Goal: Transaction & Acquisition: Purchase product/service

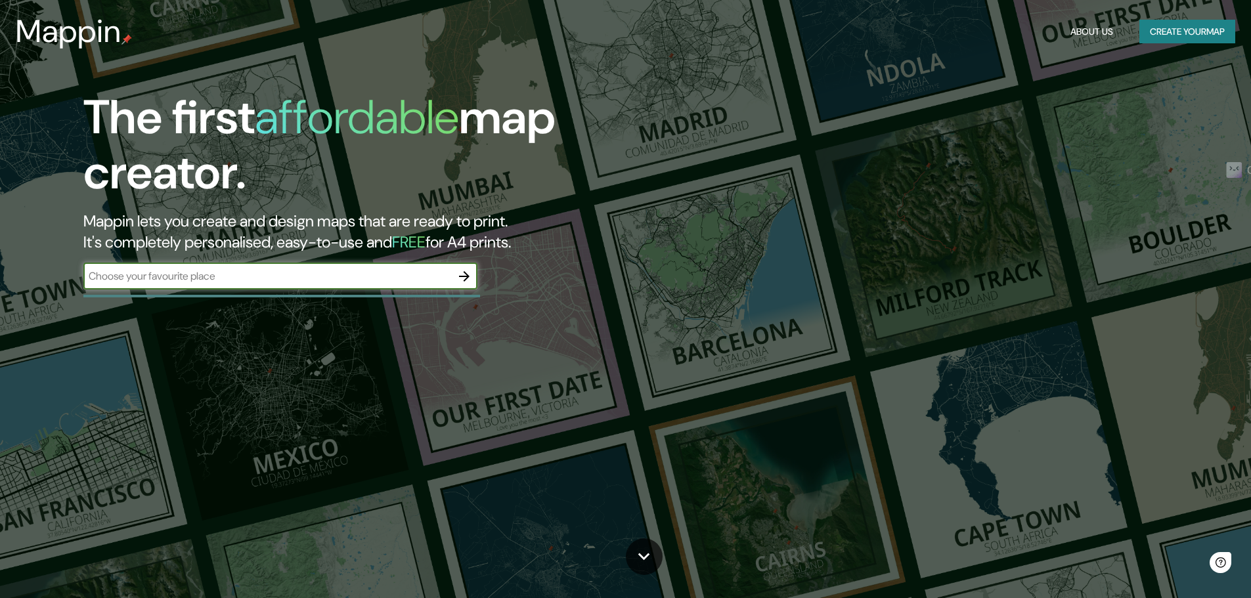
drag, startPoint x: 174, startPoint y: 301, endPoint x: 160, endPoint y: 280, distance: 25.0
click at [173, 301] on div "The first affordable map creator. Mappin lets you create and design maps that a…" at bounding box center [396, 196] width 750 height 213
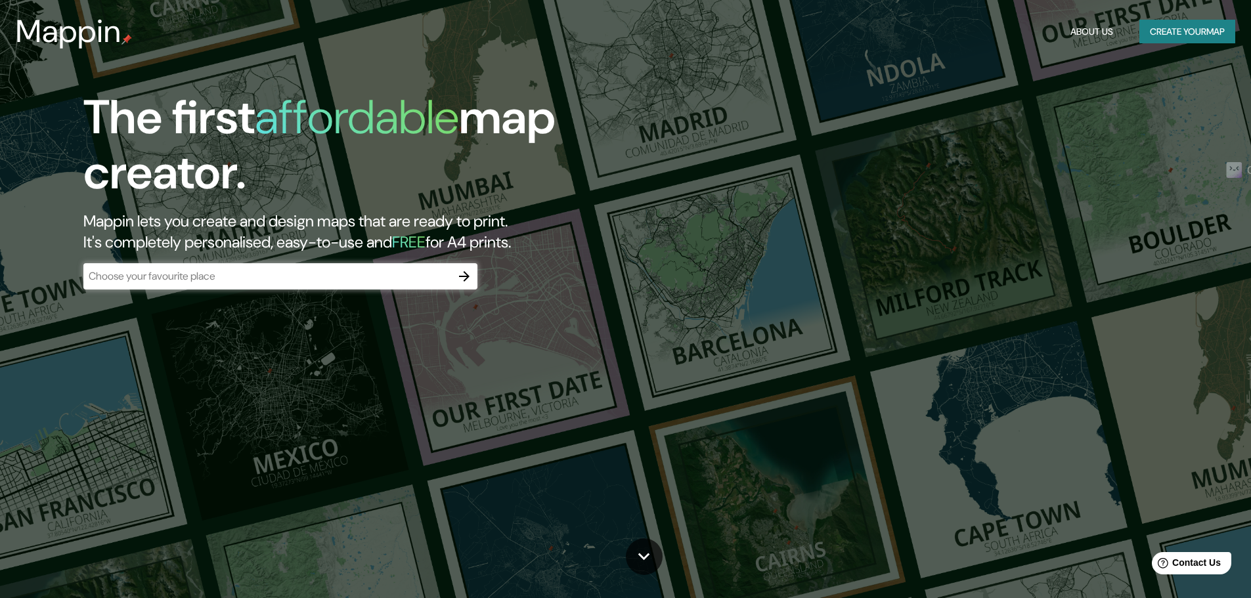
click at [158, 268] on div "​" at bounding box center [280, 276] width 394 height 26
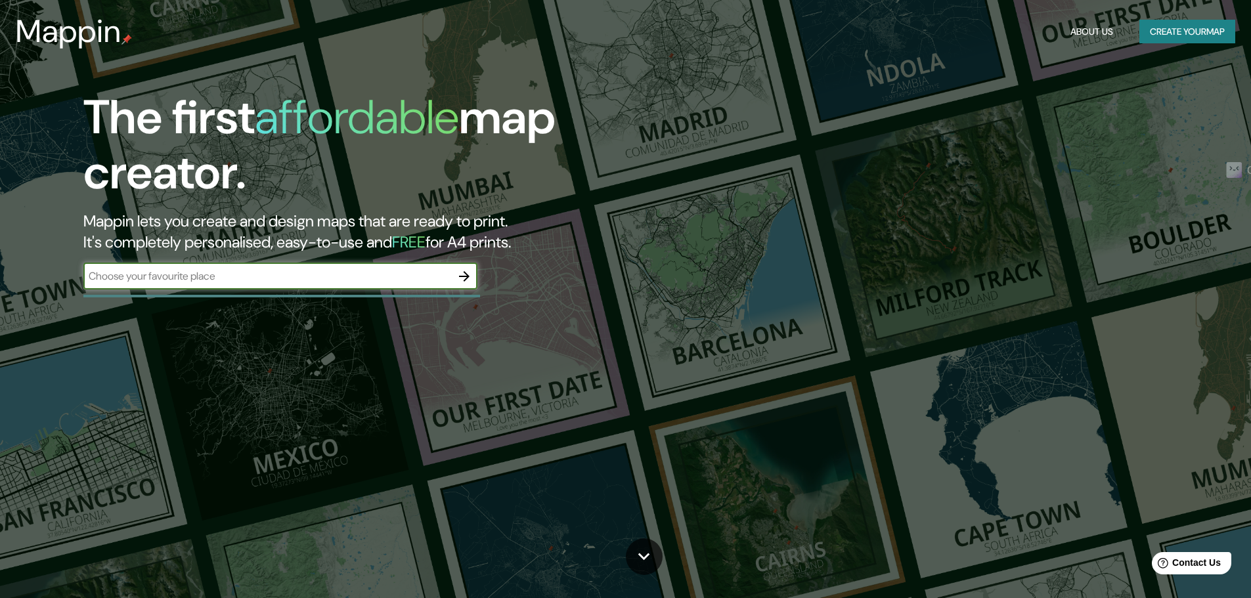
drag, startPoint x: 450, startPoint y: 269, endPoint x: 460, endPoint y: 274, distance: 11.2
click at [460, 274] on div "​" at bounding box center [280, 276] width 394 height 26
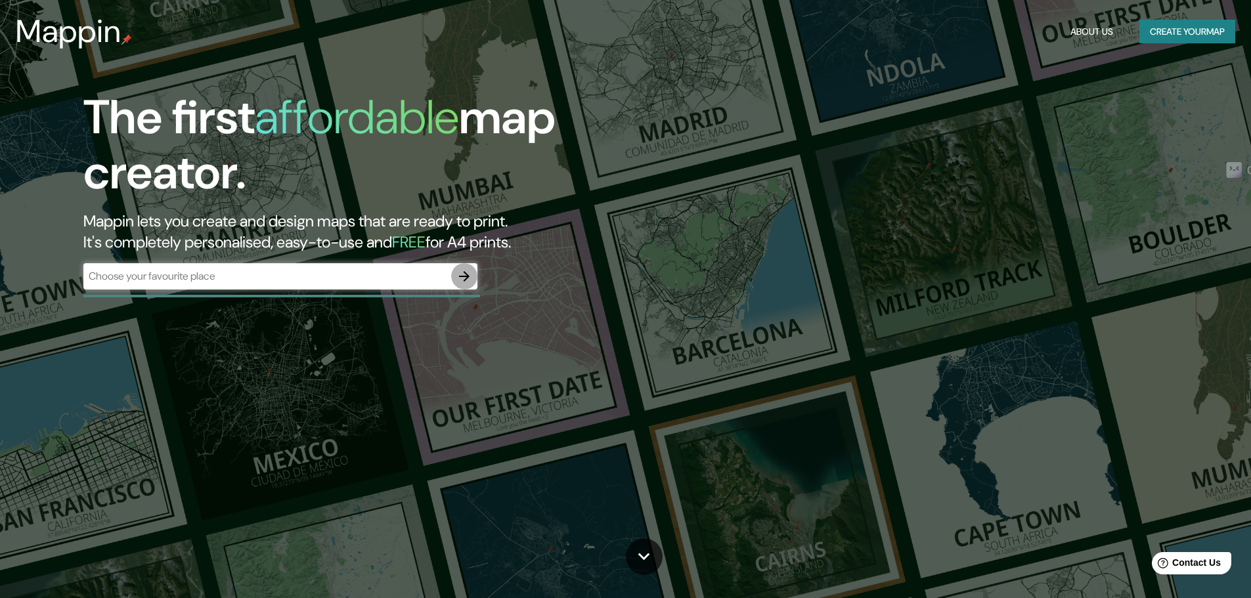
click at [460, 274] on icon "button" at bounding box center [464, 277] width 16 height 16
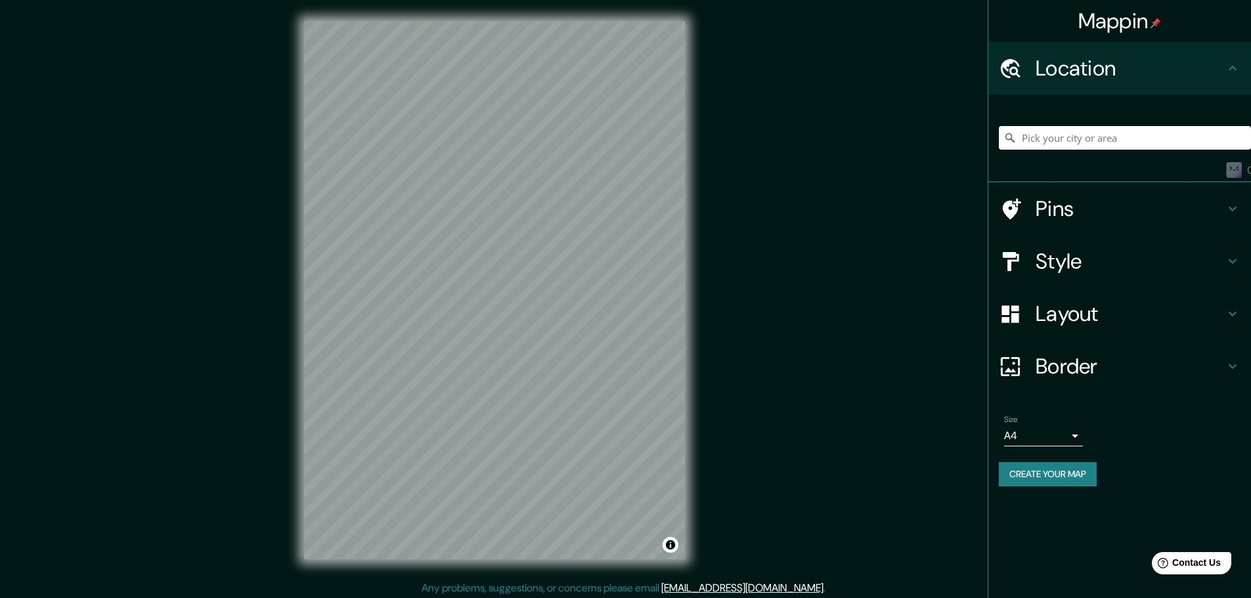
click at [1068, 139] on input "Pick your city or area" at bounding box center [1125, 138] width 252 height 24
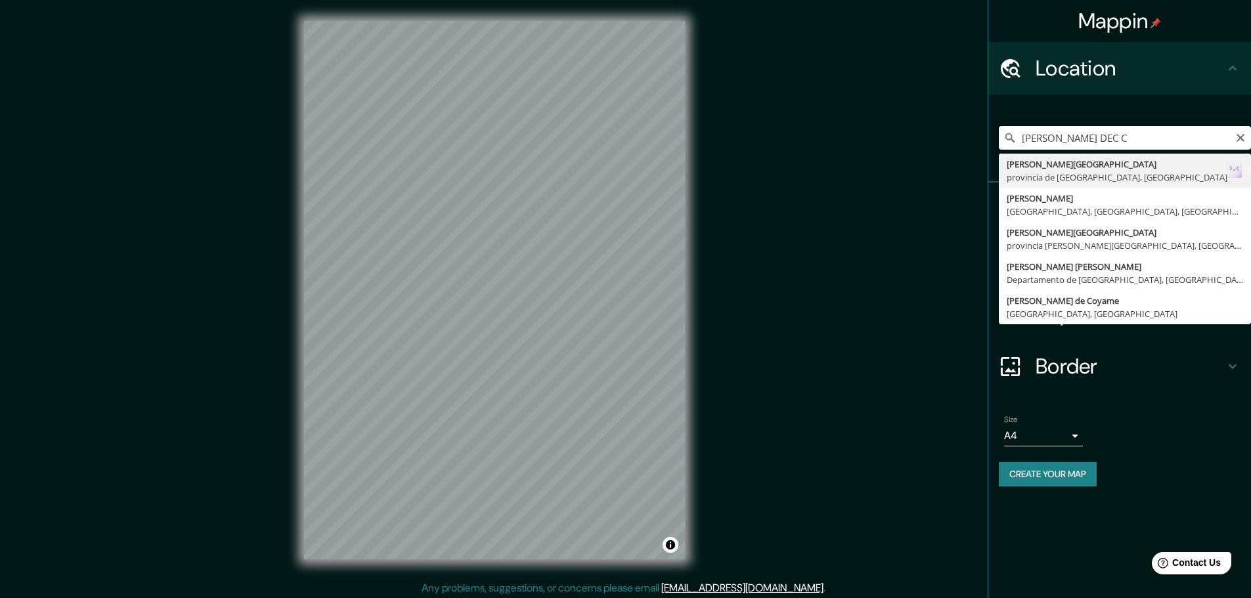
click at [1089, 141] on input "SANTIAGO DEC C" at bounding box center [1125, 138] width 252 height 24
click at [1136, 133] on input "SANTIAGO DE C" at bounding box center [1125, 138] width 252 height 24
click at [1121, 148] on input "SANTIAGO DE CHILE" at bounding box center [1125, 138] width 252 height 24
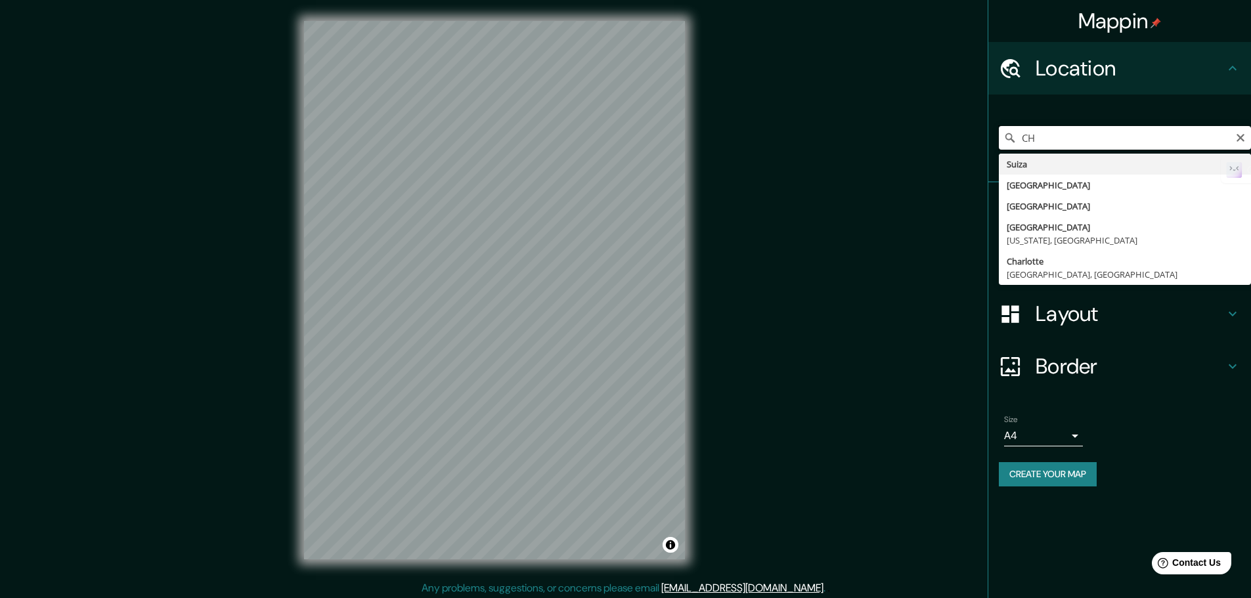
type input "C"
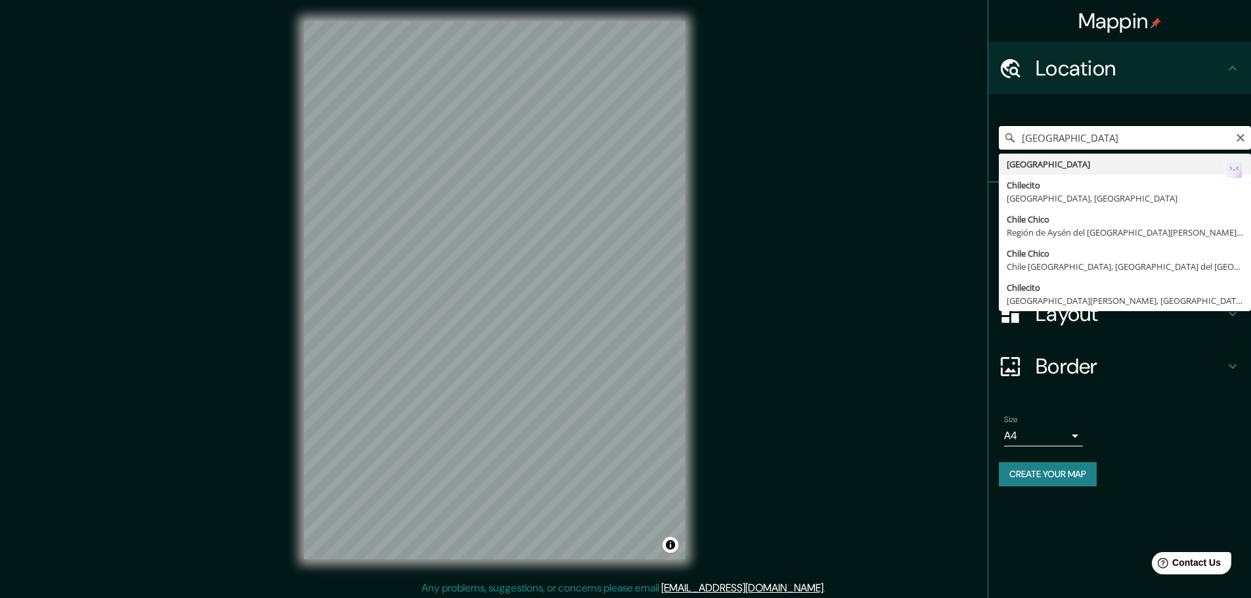
click at [1060, 141] on input "CHILE" at bounding box center [1125, 138] width 252 height 24
type input "Chile"
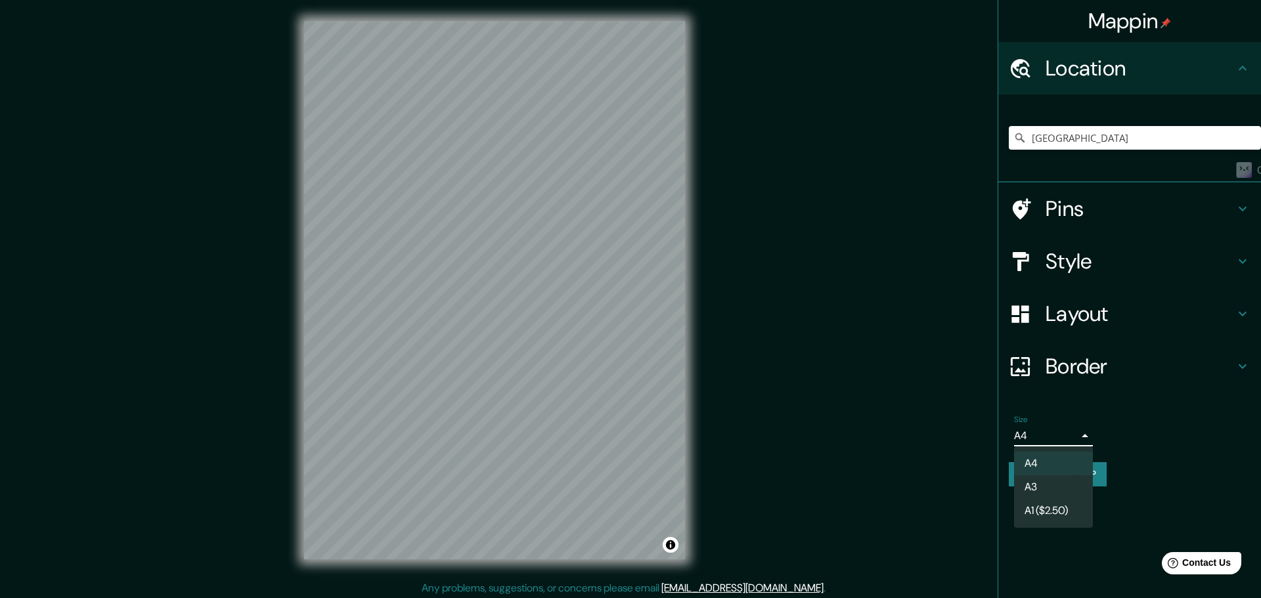
click at [1049, 430] on body "Mappin Location Chile Pins Style Layout Border Choose a border. Hint : you can …" at bounding box center [630, 299] width 1261 height 598
click at [1048, 479] on li "A3" at bounding box center [1053, 487] width 79 height 24
type input "a4"
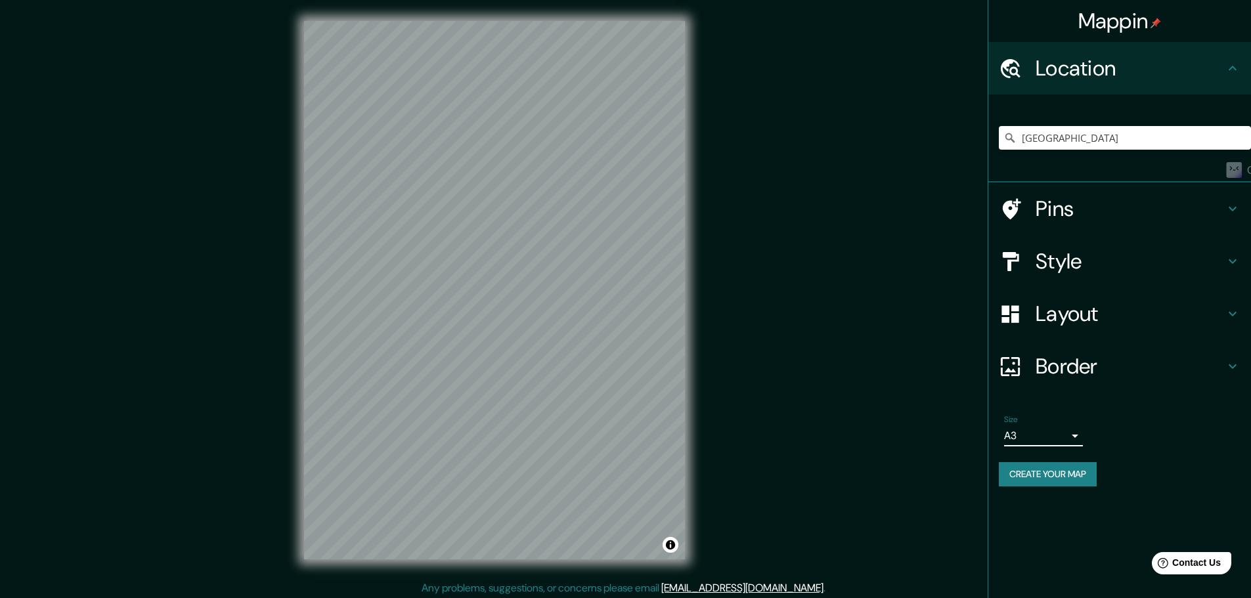
click at [1082, 299] on div "Layout" at bounding box center [1119, 314] width 263 height 53
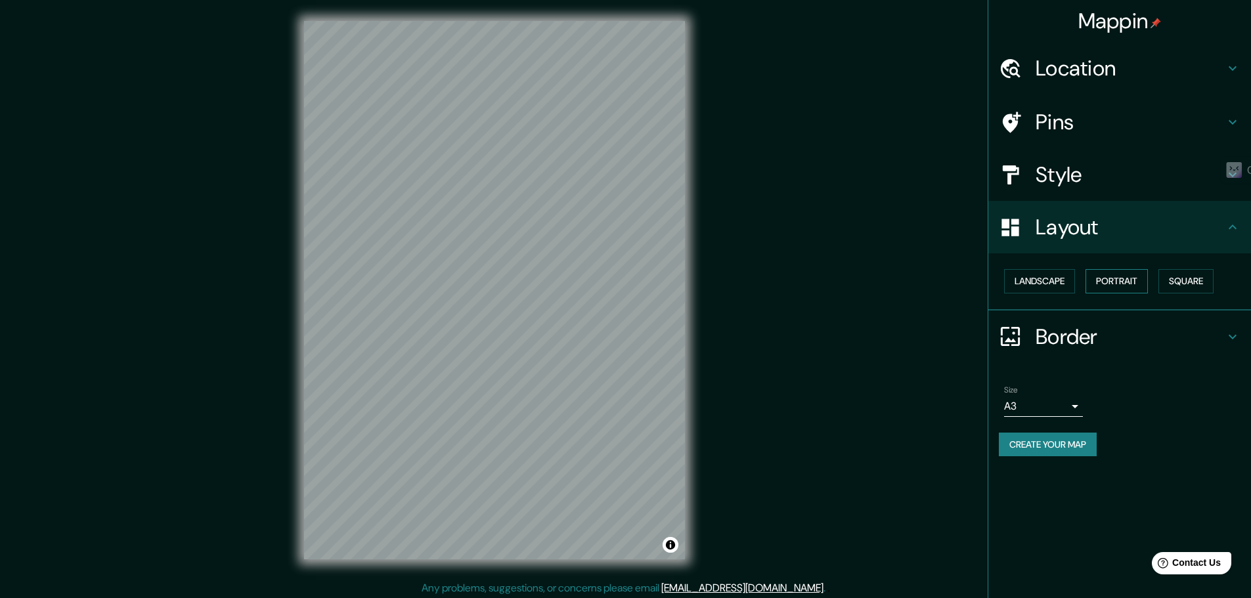
click at [1135, 279] on button "Portrait" at bounding box center [1116, 281] width 62 height 24
click at [1105, 288] on button "Portrait" at bounding box center [1116, 281] width 62 height 24
click at [1068, 282] on button "Landscape" at bounding box center [1039, 281] width 71 height 24
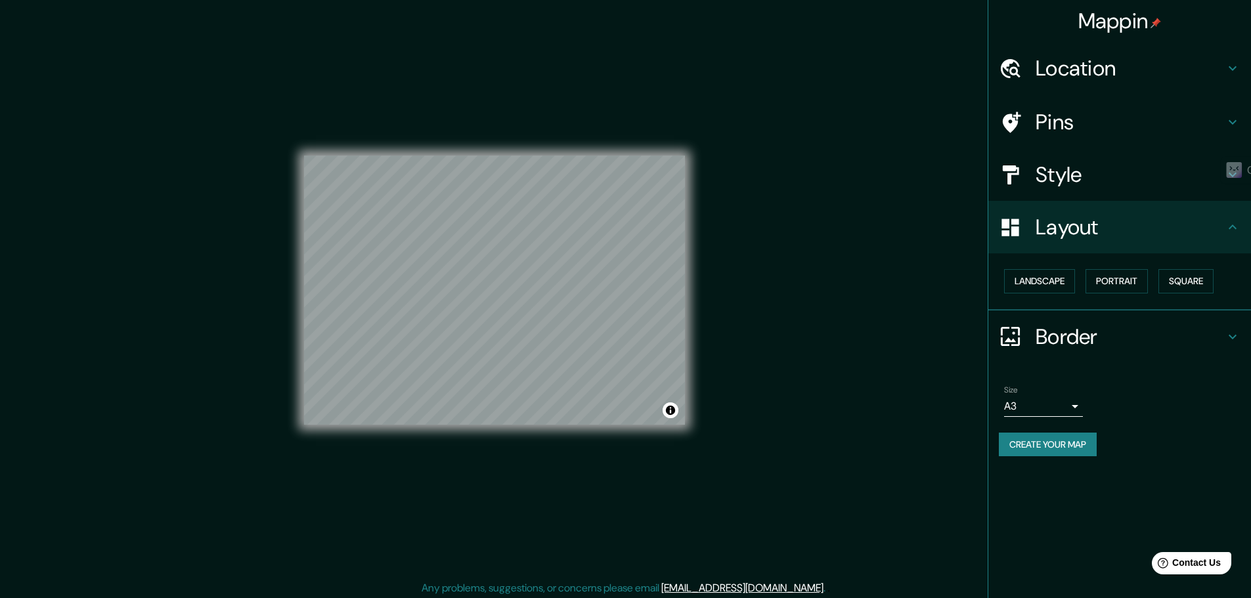
click at [811, 326] on div "Mappin Location Chile Pins Style Layout Landscape Portrait Square Border Choose…" at bounding box center [625, 300] width 1251 height 601
click at [1158, 169] on h4 "Style" at bounding box center [1129, 175] width 189 height 26
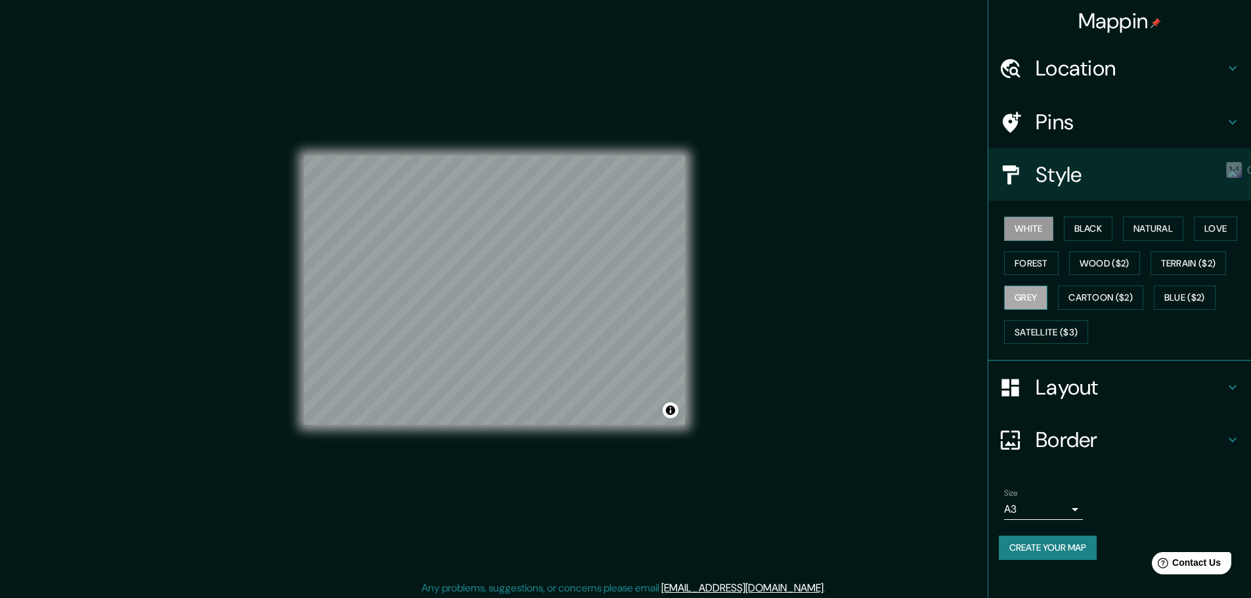
click at [1033, 299] on button "Grey" at bounding box center [1025, 298] width 43 height 24
click at [806, 287] on div "Mappin Location Chile Pins Style White Black Natural Love Forest Wood ($2) Terr…" at bounding box center [625, 300] width 1251 height 601
click at [1026, 232] on button "White" at bounding box center [1028, 229] width 49 height 24
click at [1065, 552] on button "Create your map" at bounding box center [1048, 548] width 98 height 24
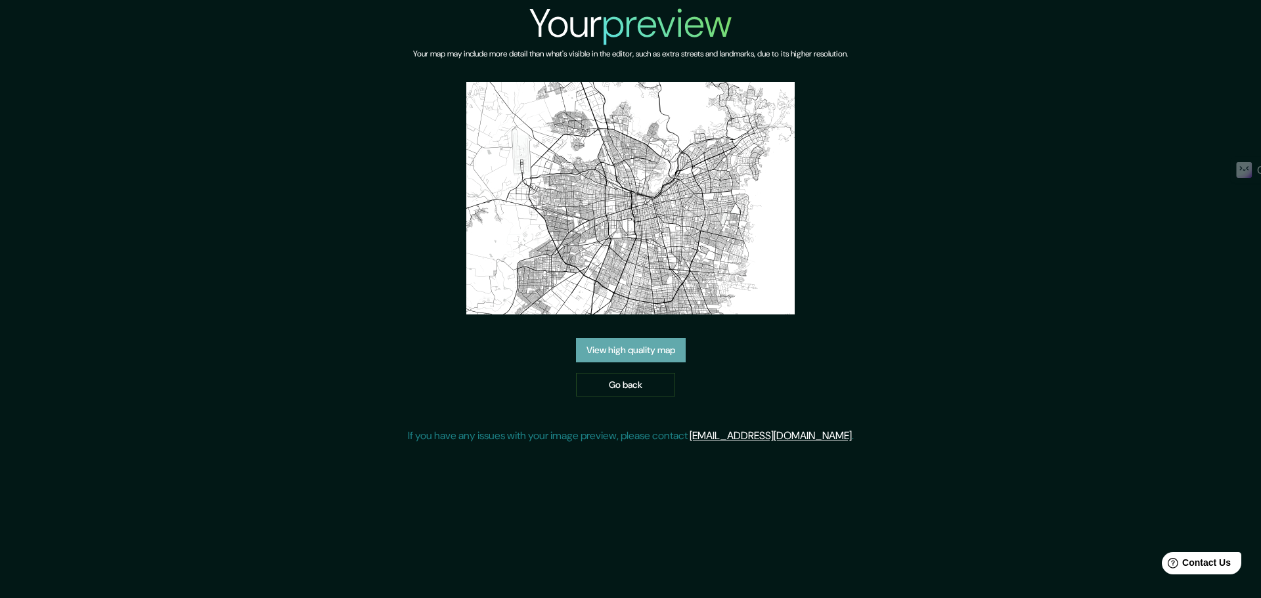
click at [624, 361] on link "View high quality map" at bounding box center [631, 350] width 110 height 24
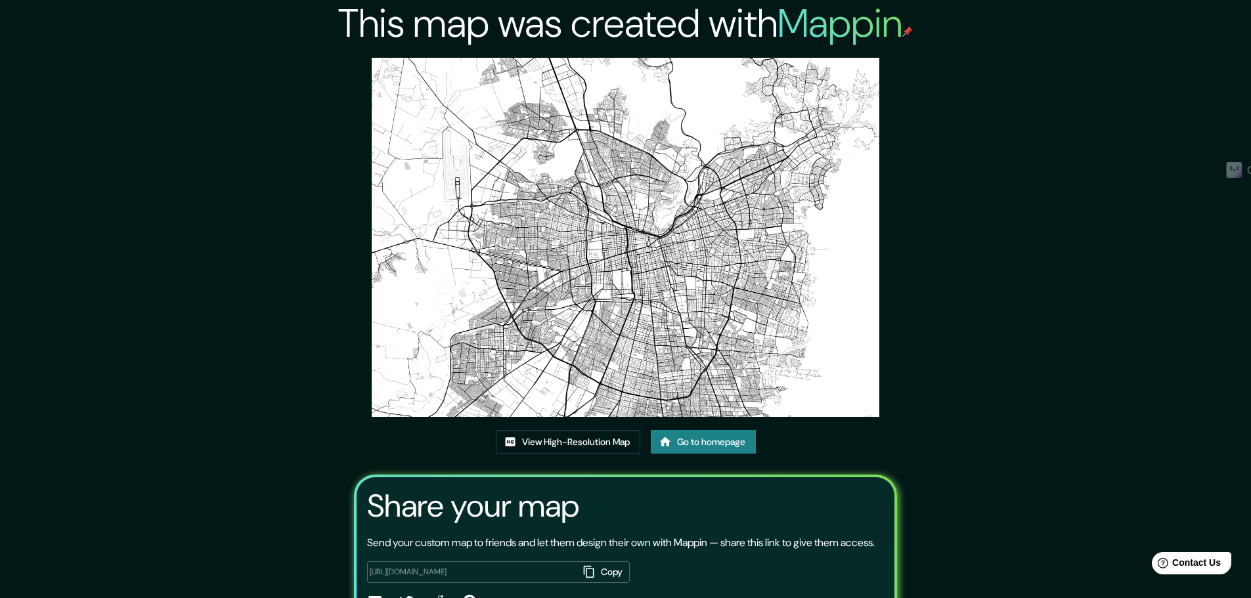
click at [641, 277] on img at bounding box center [626, 237] width 508 height 359
click at [596, 435] on link "View High-Resolution Map" at bounding box center [568, 442] width 144 height 24
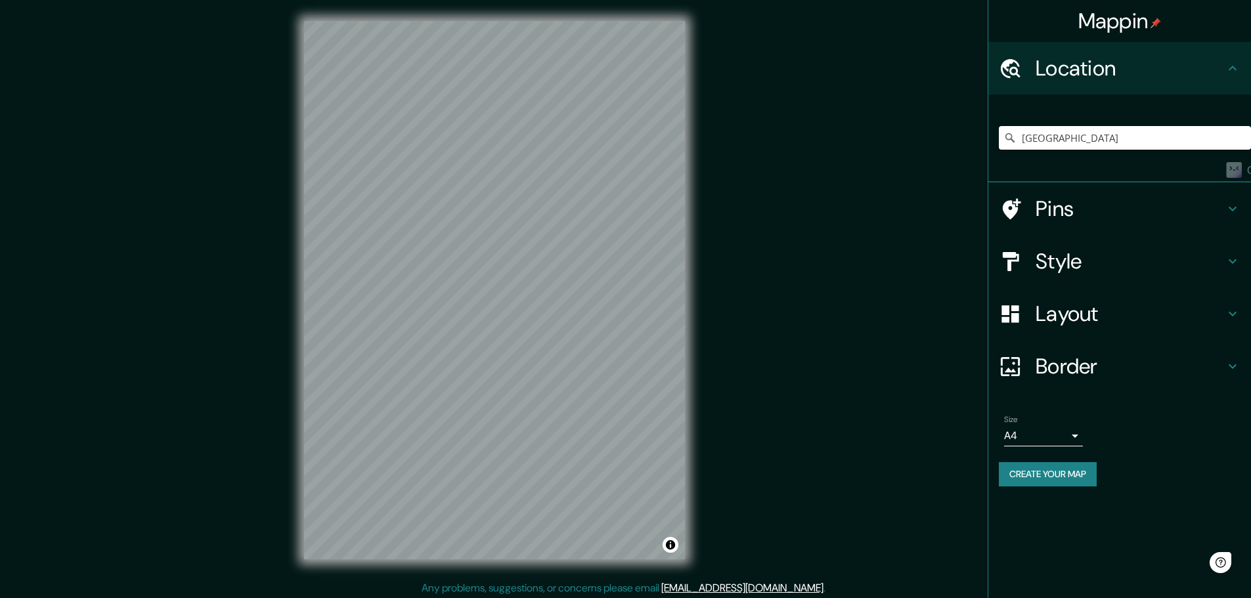
click at [1052, 132] on input "Chile" at bounding box center [1125, 138] width 252 height 24
click at [1069, 139] on input "Chile" at bounding box center [1125, 138] width 252 height 24
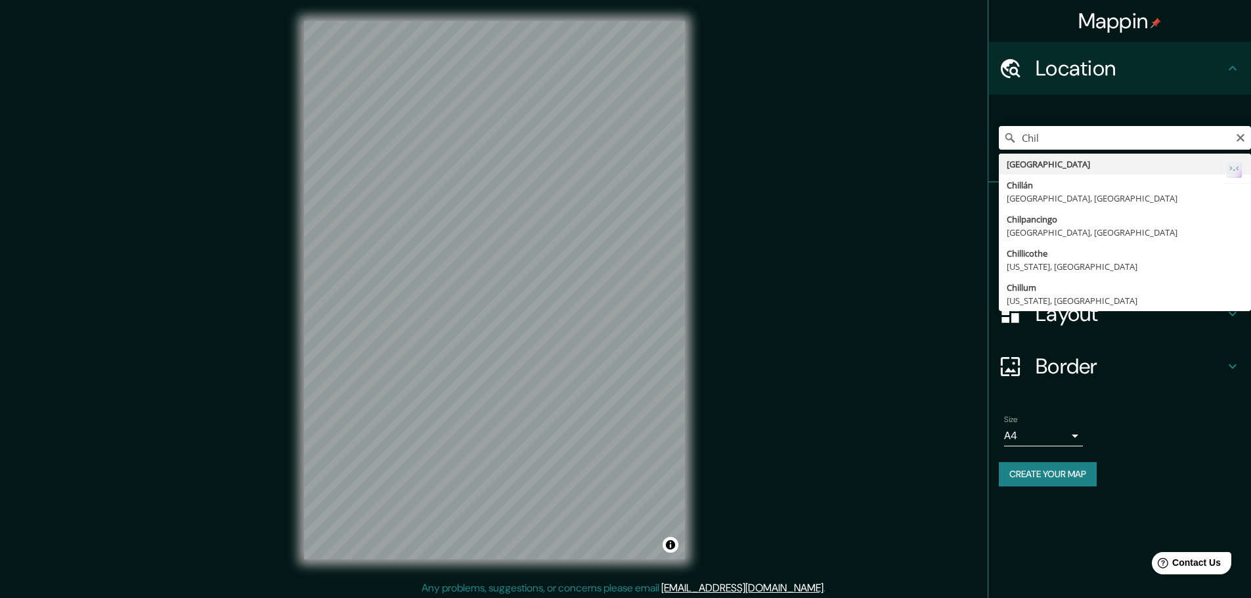
type input "[GEOGRAPHIC_DATA]"
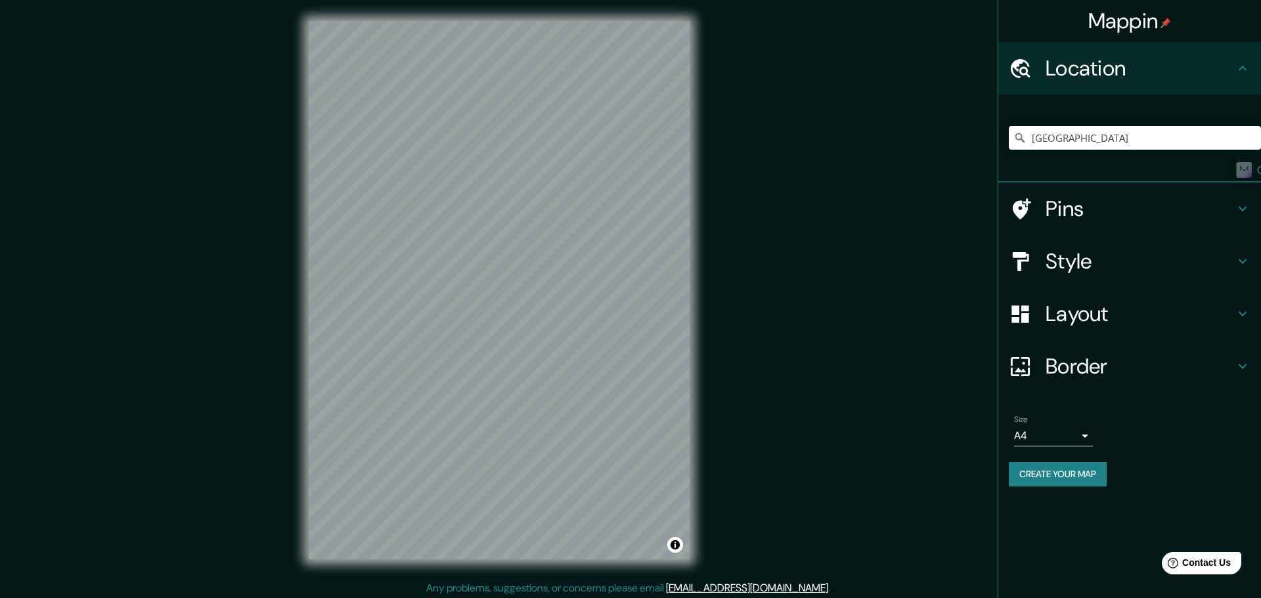
click at [1046, 440] on body "Mappin Location Chile Pins Style Layout Border Choose a border. Hint : you can …" at bounding box center [630, 299] width 1261 height 598
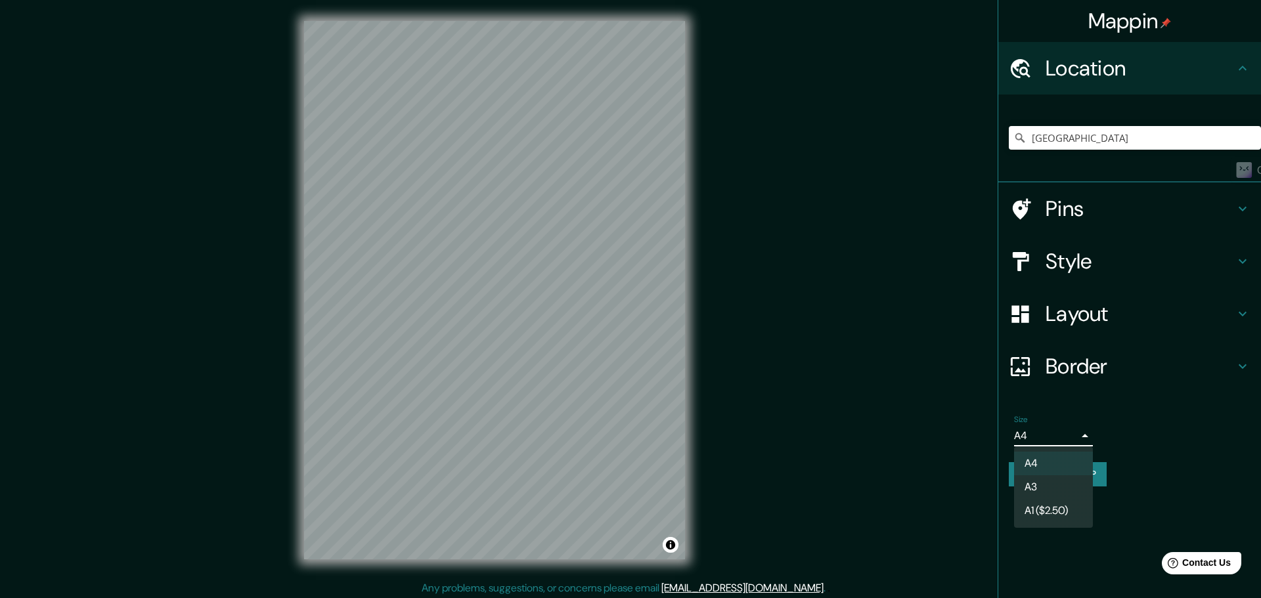
click at [1033, 490] on li "A3" at bounding box center [1053, 487] width 79 height 24
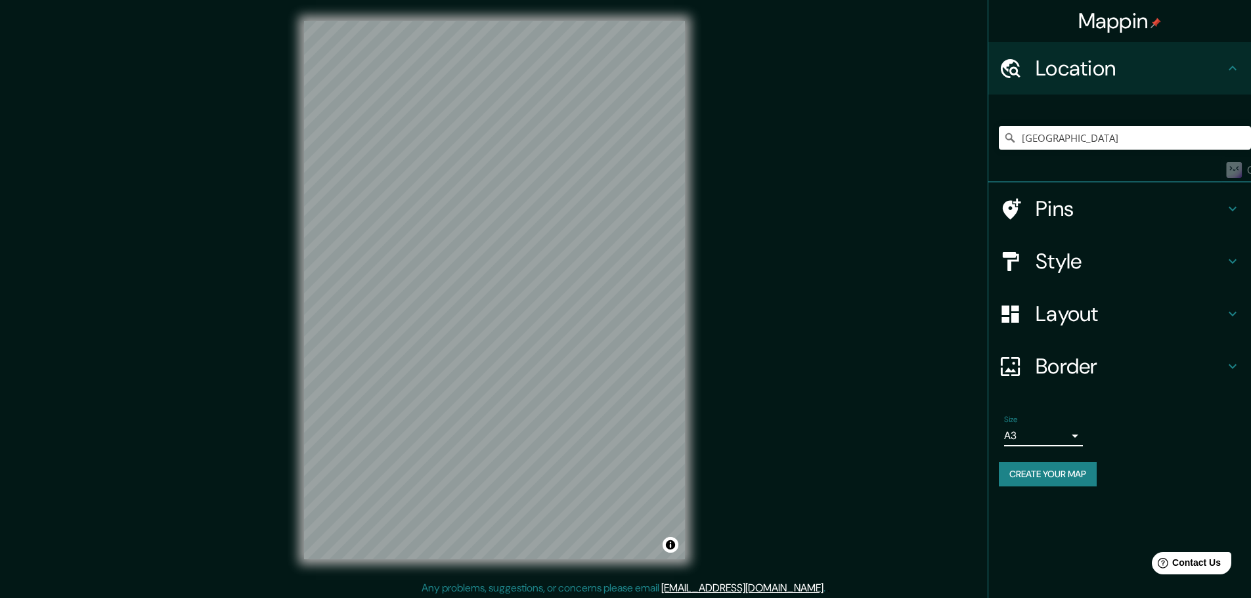
click at [1049, 335] on div "Layout" at bounding box center [1119, 314] width 263 height 53
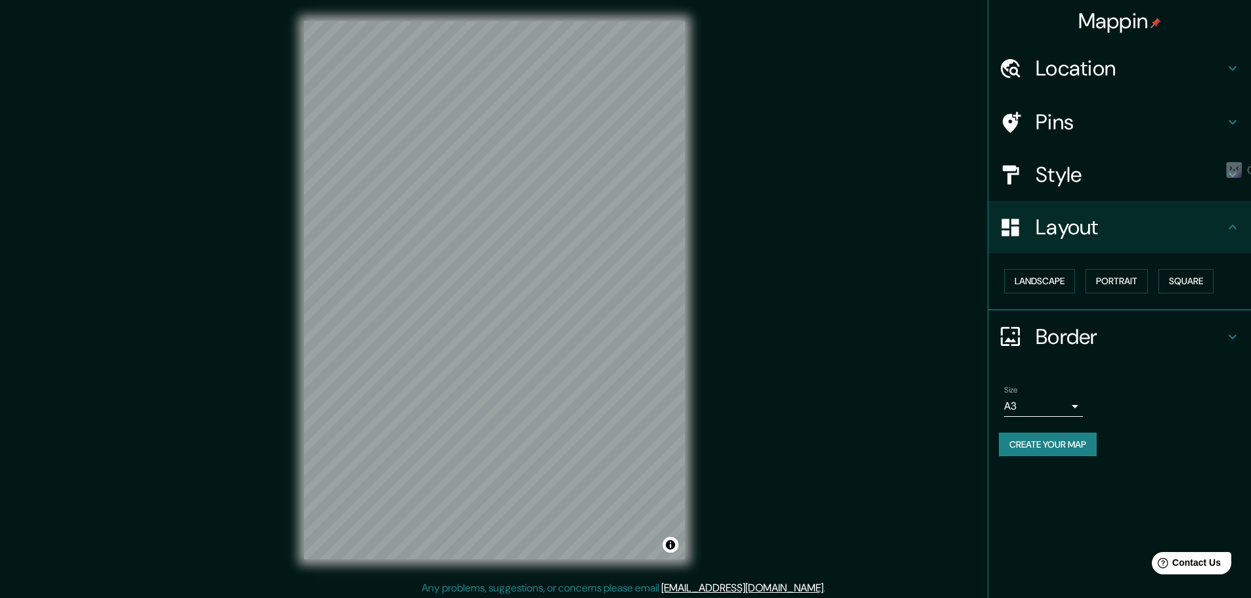
click at [1047, 294] on div "Landscape Portrait Square" at bounding box center [1125, 281] width 252 height 35
click at [1046, 281] on button "Landscape" at bounding box center [1039, 281] width 71 height 24
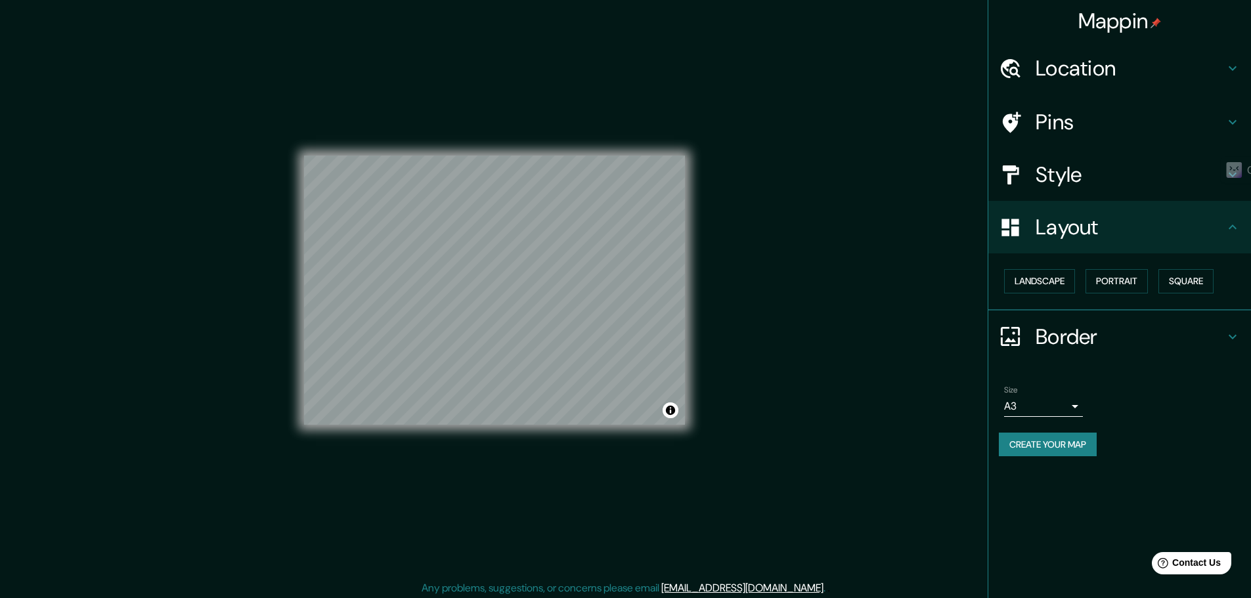
click at [1079, 442] on button "Create your map" at bounding box center [1048, 445] width 98 height 24
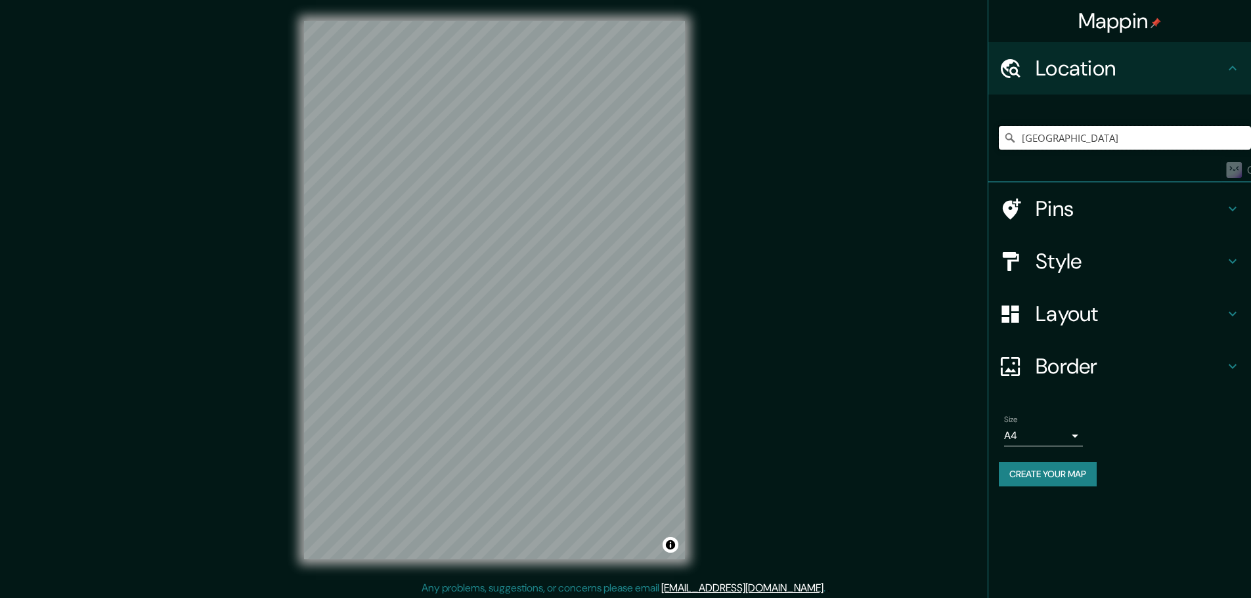
click at [1083, 134] on input "[GEOGRAPHIC_DATA]" at bounding box center [1125, 138] width 252 height 24
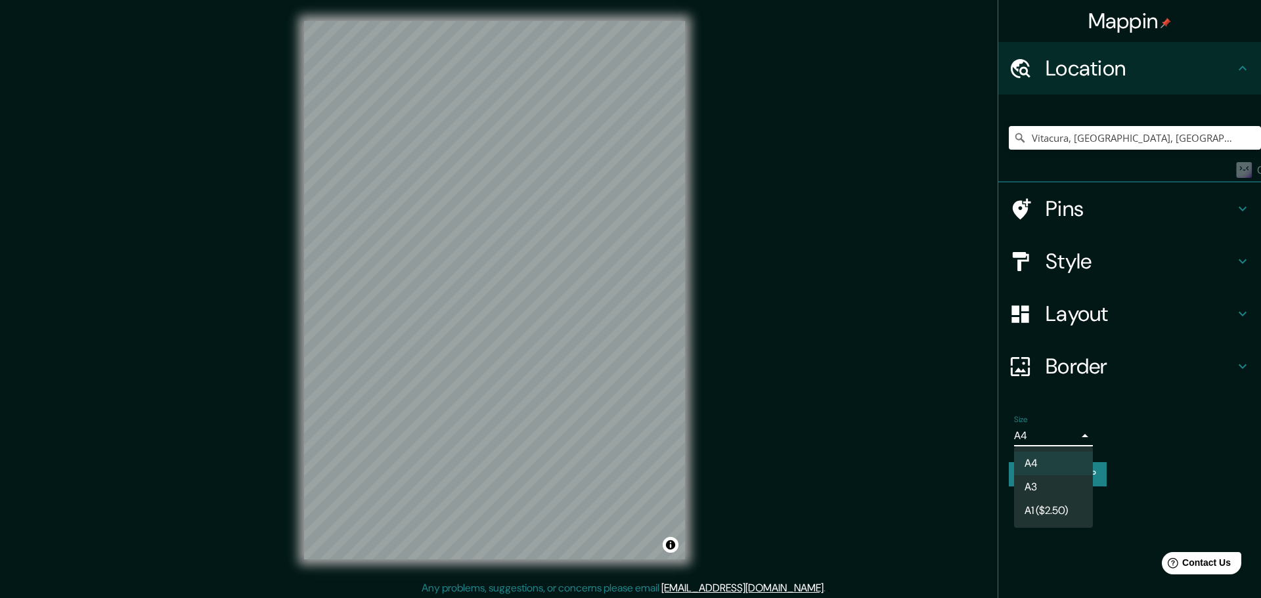
click at [1054, 434] on body "Mappin Location [GEOGRAPHIC_DATA], [GEOGRAPHIC_DATA], [GEOGRAPHIC_DATA] Pins St…" at bounding box center [630, 299] width 1261 height 598
click at [1043, 485] on li "A3" at bounding box center [1053, 487] width 79 height 24
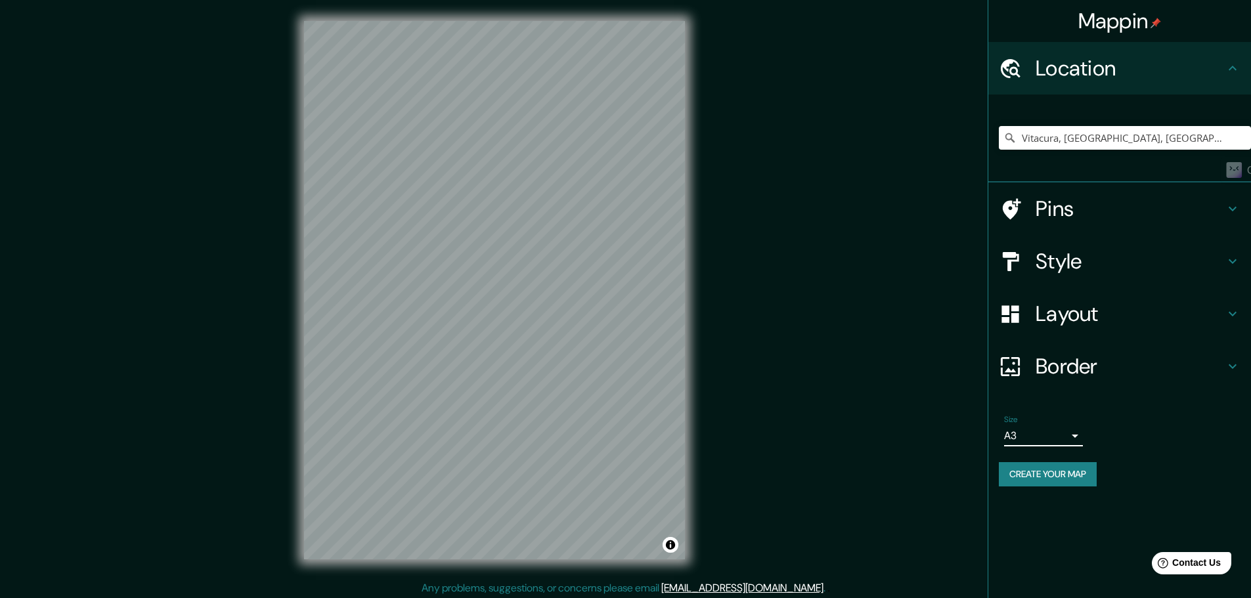
click at [1085, 357] on h4 "Border" at bounding box center [1129, 366] width 189 height 26
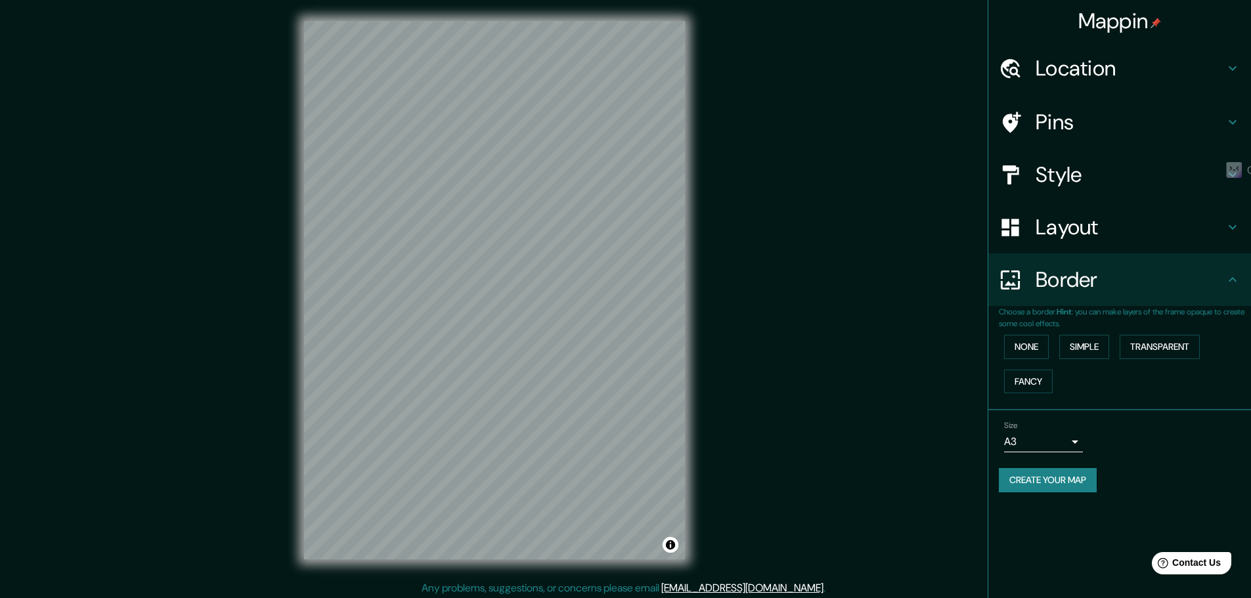
click at [1075, 239] on h4 "Layout" at bounding box center [1129, 227] width 189 height 26
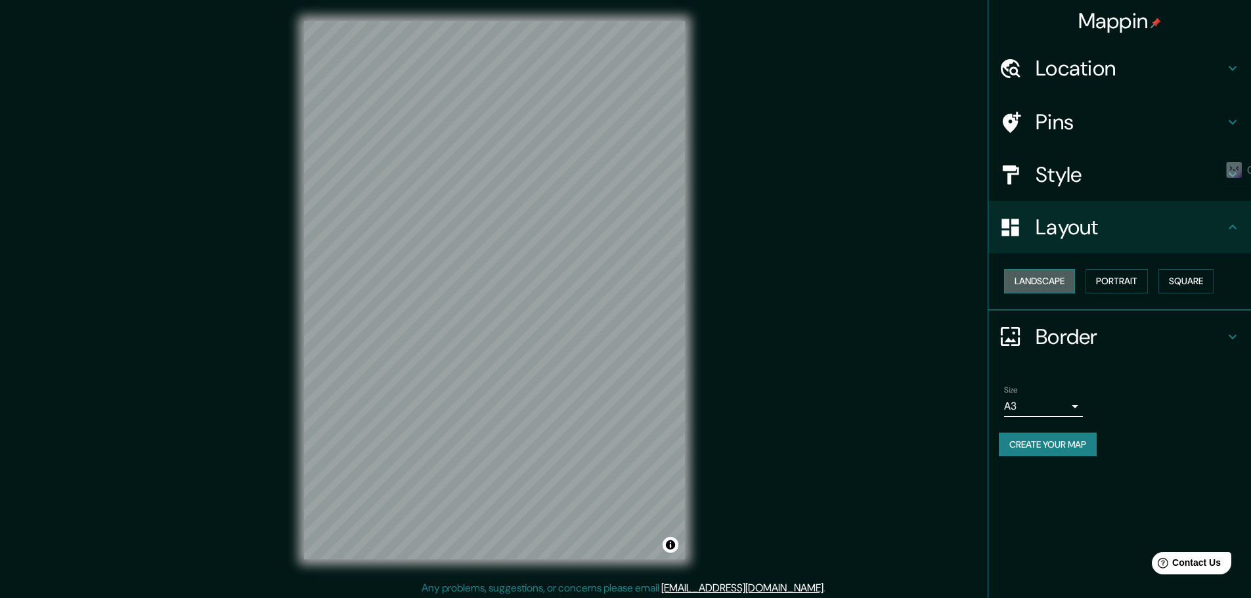
click at [1049, 275] on button "Landscape" at bounding box center [1039, 281] width 71 height 24
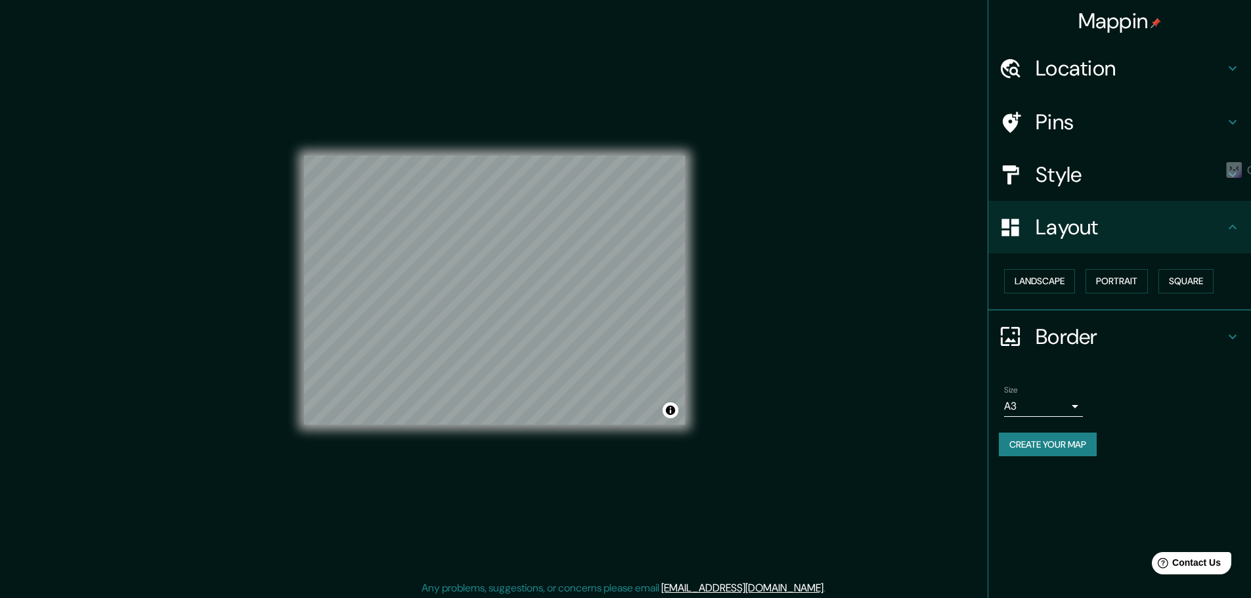
click at [1058, 76] on h4 "Location" at bounding box center [1129, 68] width 189 height 26
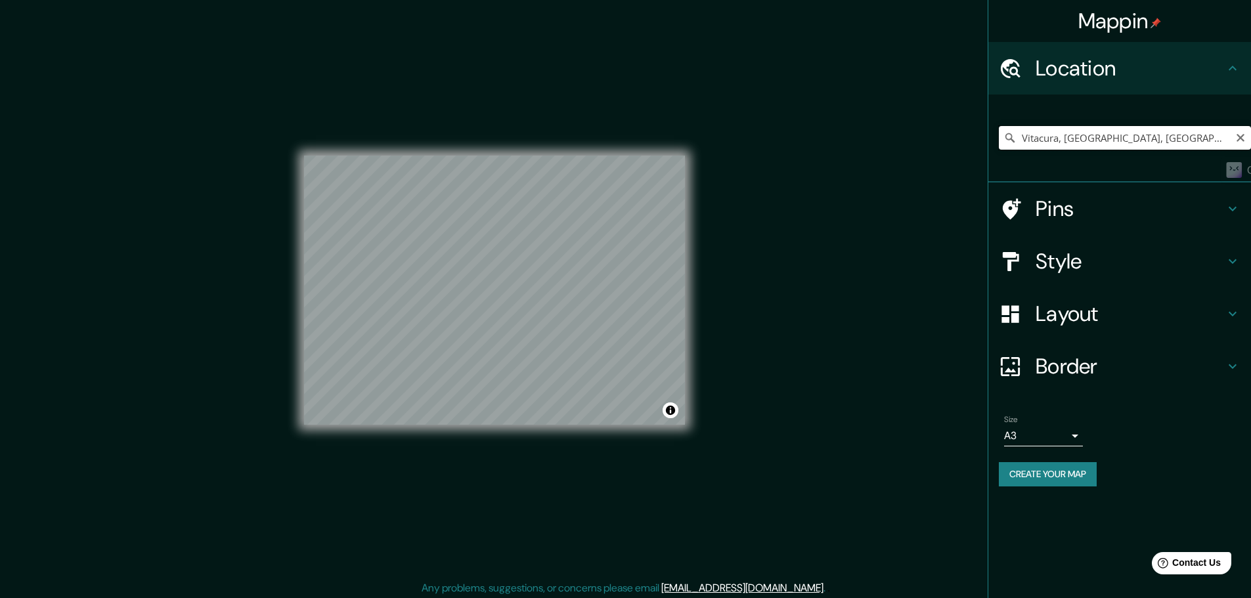
click at [1079, 134] on input "Vitacura, Región Metropolitana de Santiago, Chile" at bounding box center [1125, 138] width 252 height 24
click at [1081, 135] on input "Vitacura, Región Metropolitana de Santiago, Chile" at bounding box center [1125, 138] width 252 height 24
click at [1081, 135] on input "Vitacura, [GEOGRAPHIC_DATA], [GEOGRAPHIC_DATA]" at bounding box center [1125, 138] width 252 height 24
click at [1131, 140] on input "Vitacura, [GEOGRAPHIC_DATA], [GEOGRAPHIC_DATA]" at bounding box center [1125, 138] width 252 height 24
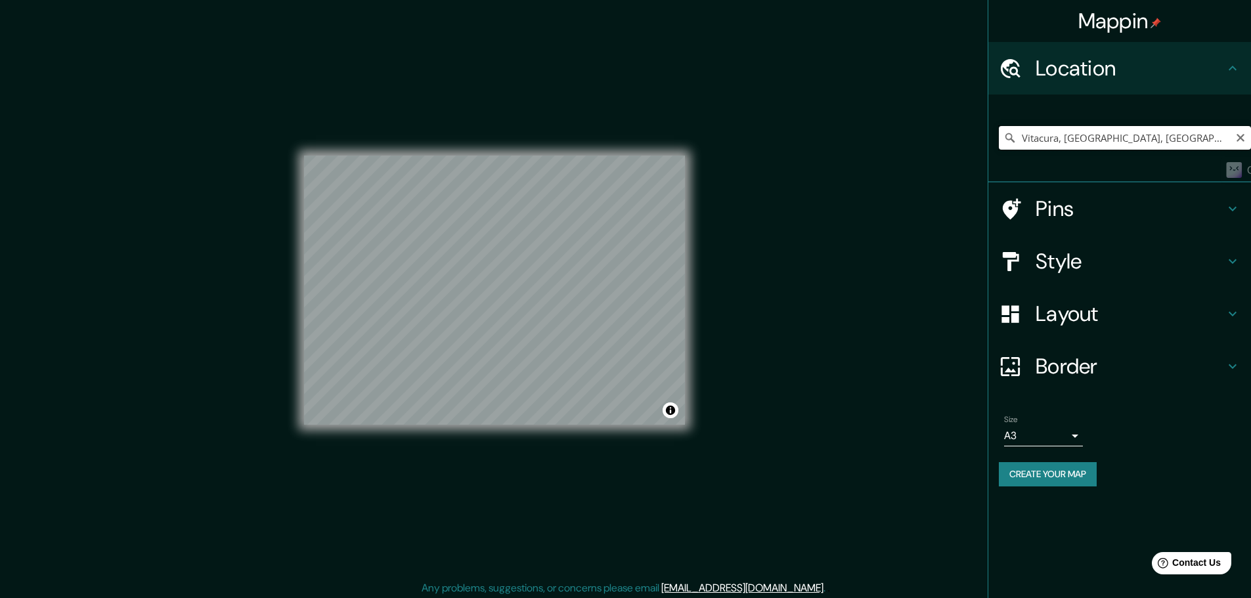
click at [1058, 127] on input "Vitacura, [GEOGRAPHIC_DATA], [GEOGRAPHIC_DATA]" at bounding box center [1125, 138] width 252 height 24
click at [1080, 147] on input "Volcán Lanín, Las Condes, Región Metropolitana de Santiago 7550000, Chile" at bounding box center [1125, 138] width 252 height 24
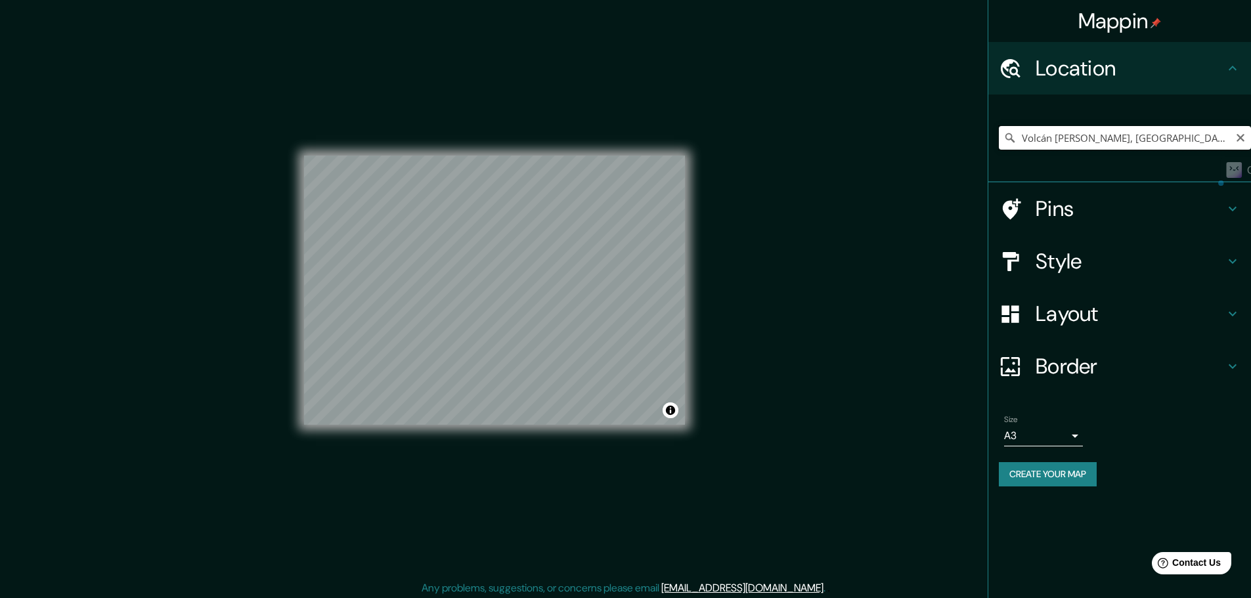
click at [1080, 147] on input "Volcán Lanín, Las Condes, Región Metropolitana de Santiago 7550000, Chile" at bounding box center [1125, 138] width 252 height 24
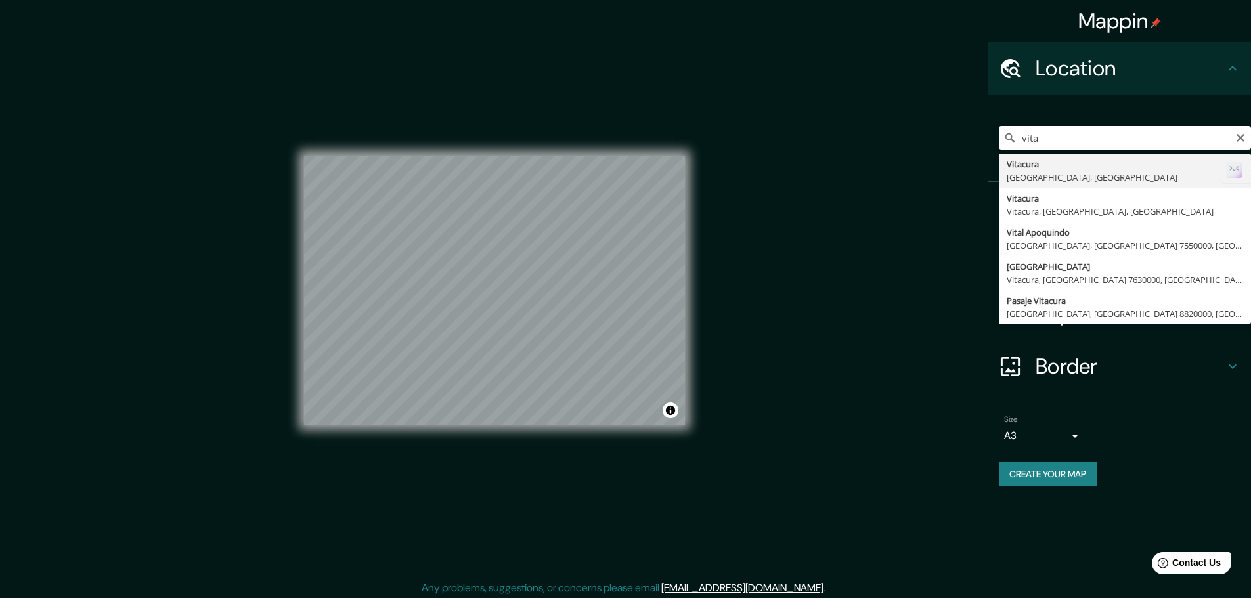
type input "Vitacura, [GEOGRAPHIC_DATA], [GEOGRAPHIC_DATA]"
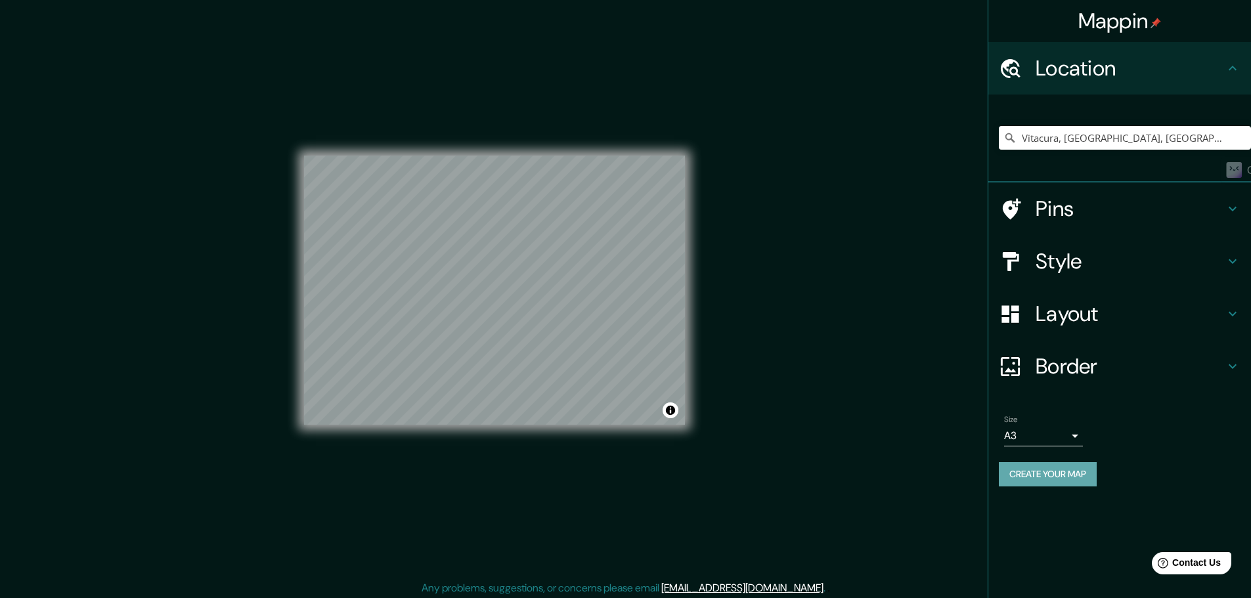
click at [1051, 477] on button "Create your map" at bounding box center [1048, 474] width 98 height 24
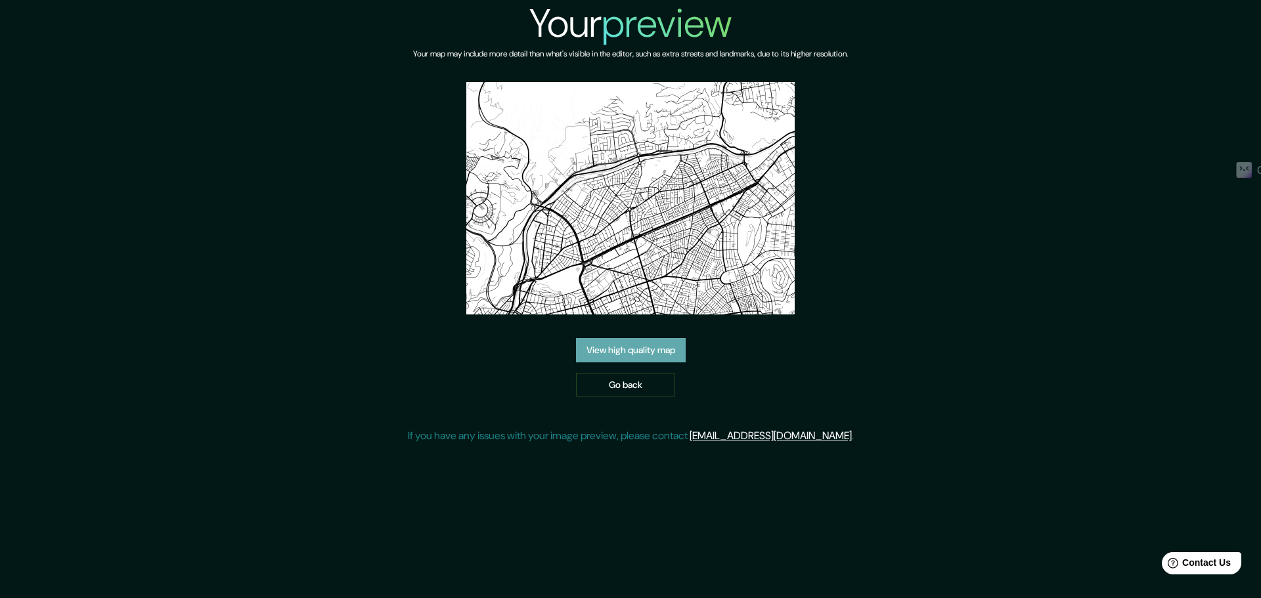
click at [642, 353] on link "View high quality map" at bounding box center [631, 350] width 110 height 24
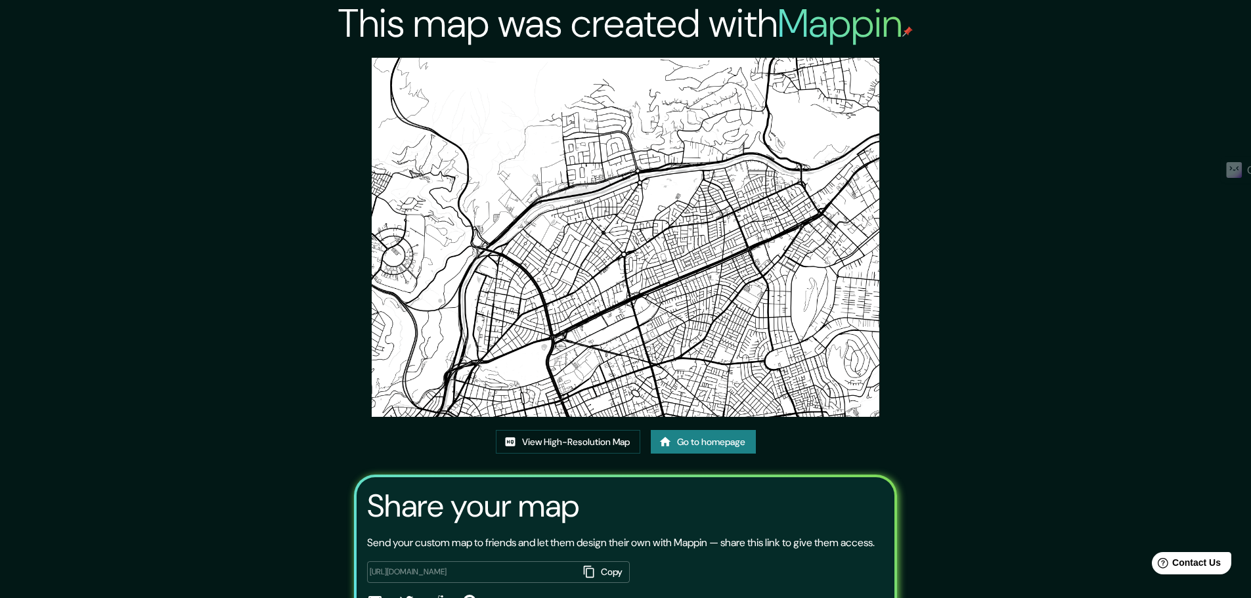
click at [606, 455] on div "View High-Resolution Map Go to homepage" at bounding box center [626, 447] width 260 height 35
click at [606, 443] on link "View High-Resolution Map" at bounding box center [568, 442] width 144 height 24
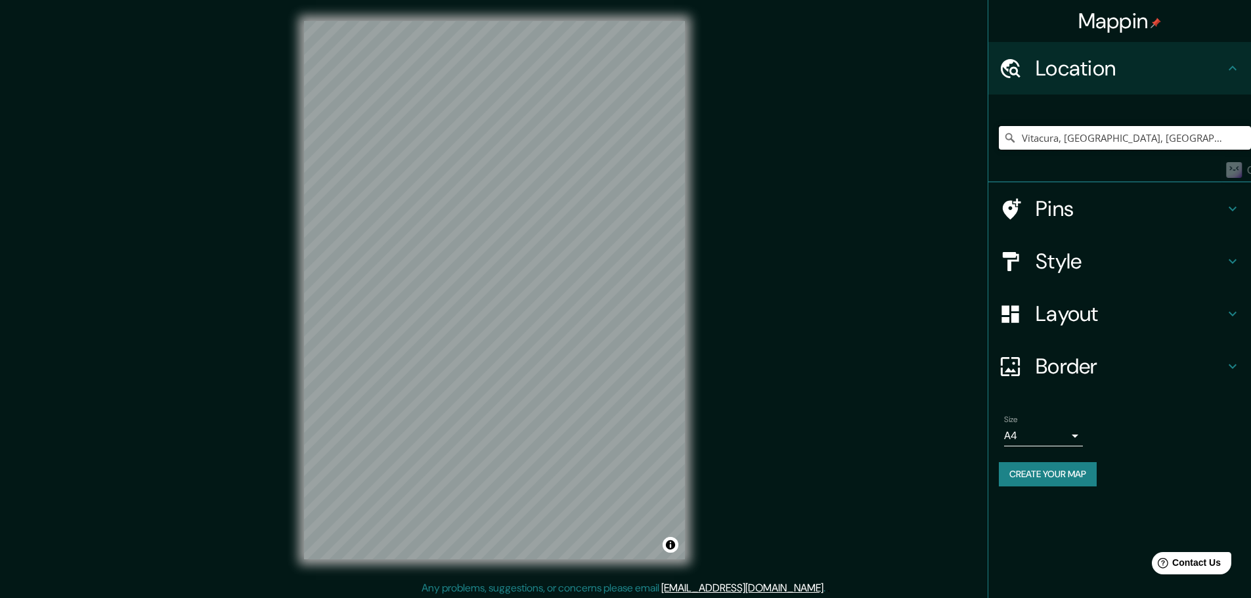
click at [1096, 134] on input "Vitacura, [GEOGRAPHIC_DATA], [GEOGRAPHIC_DATA]" at bounding box center [1125, 138] width 252 height 24
click at [1096, 317] on h4 "Layout" at bounding box center [1129, 314] width 189 height 26
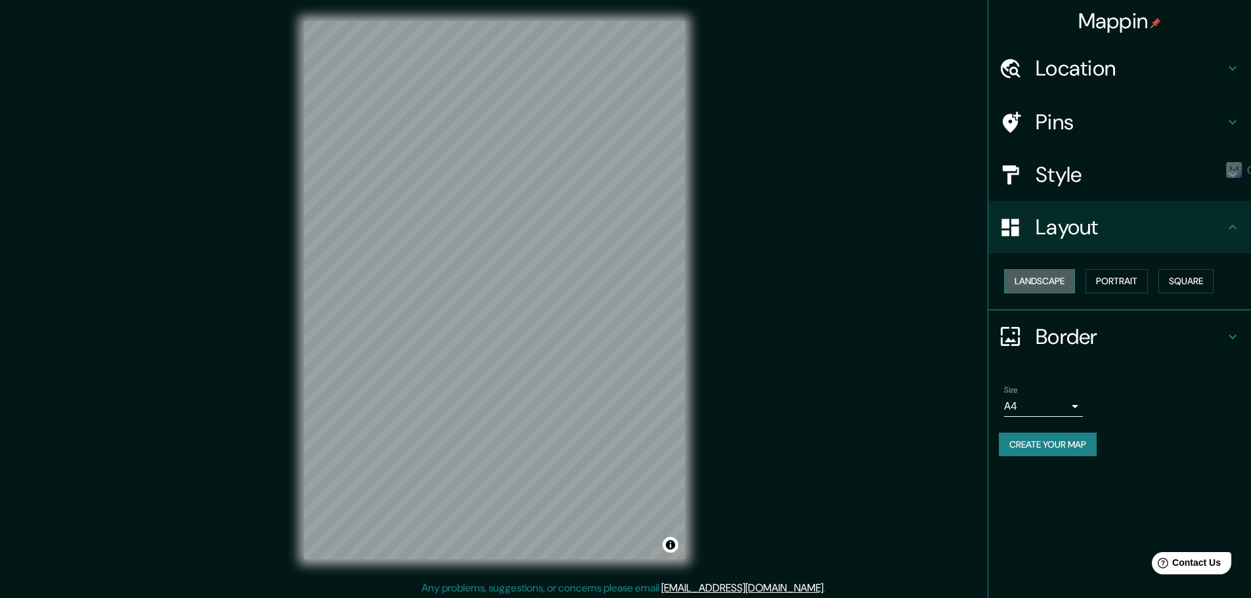
click at [1057, 280] on button "Landscape" at bounding box center [1039, 281] width 71 height 24
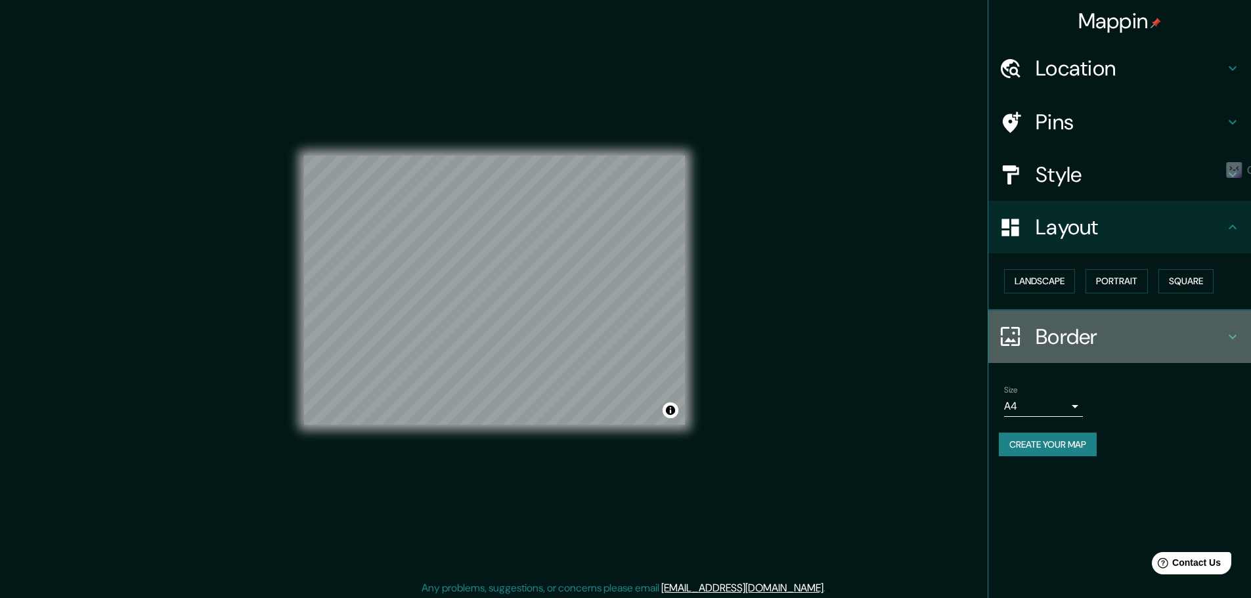
click at [1081, 328] on h4 "Border" at bounding box center [1129, 337] width 189 height 26
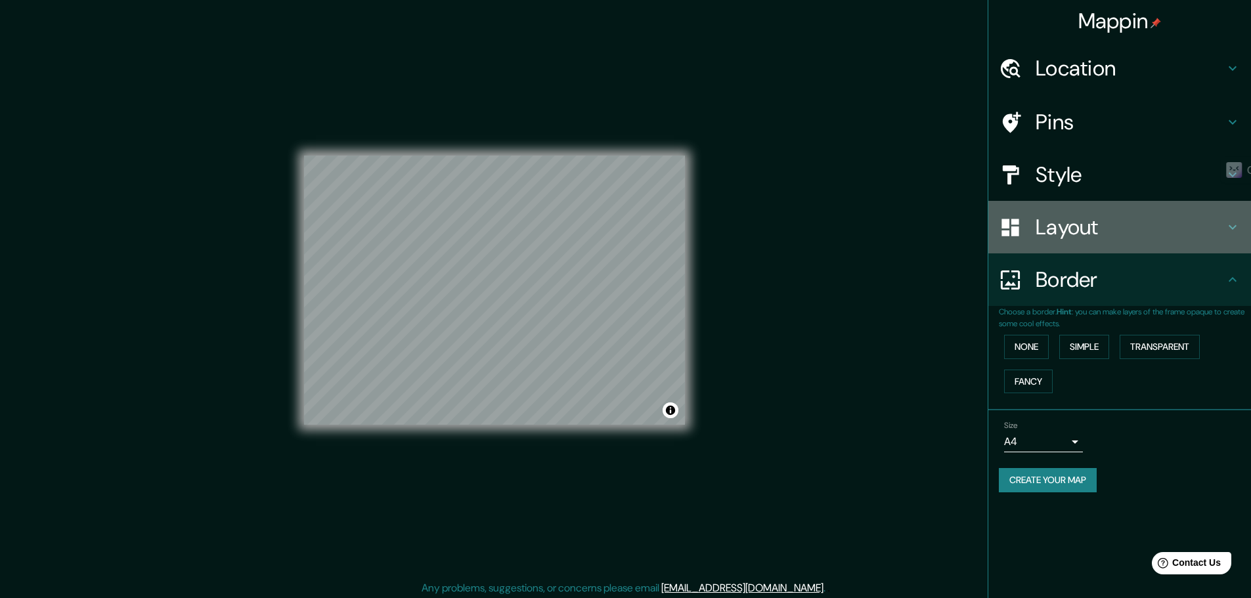
click at [1089, 233] on h4 "Layout" at bounding box center [1129, 227] width 189 height 26
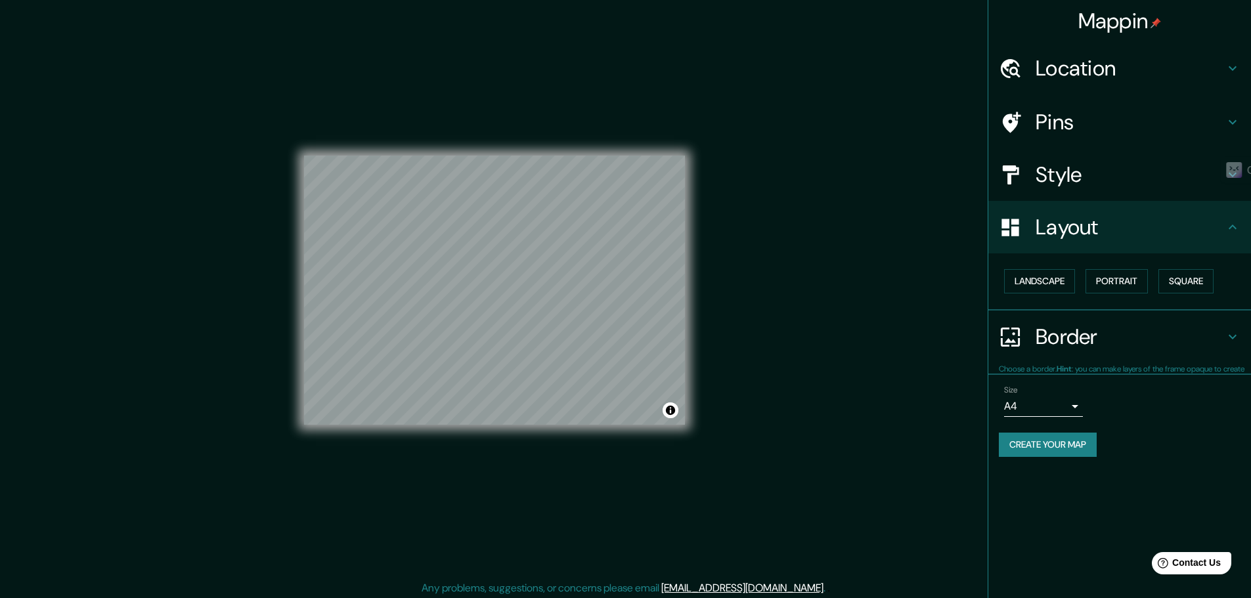
click at [1070, 79] on h4 "Location" at bounding box center [1129, 68] width 189 height 26
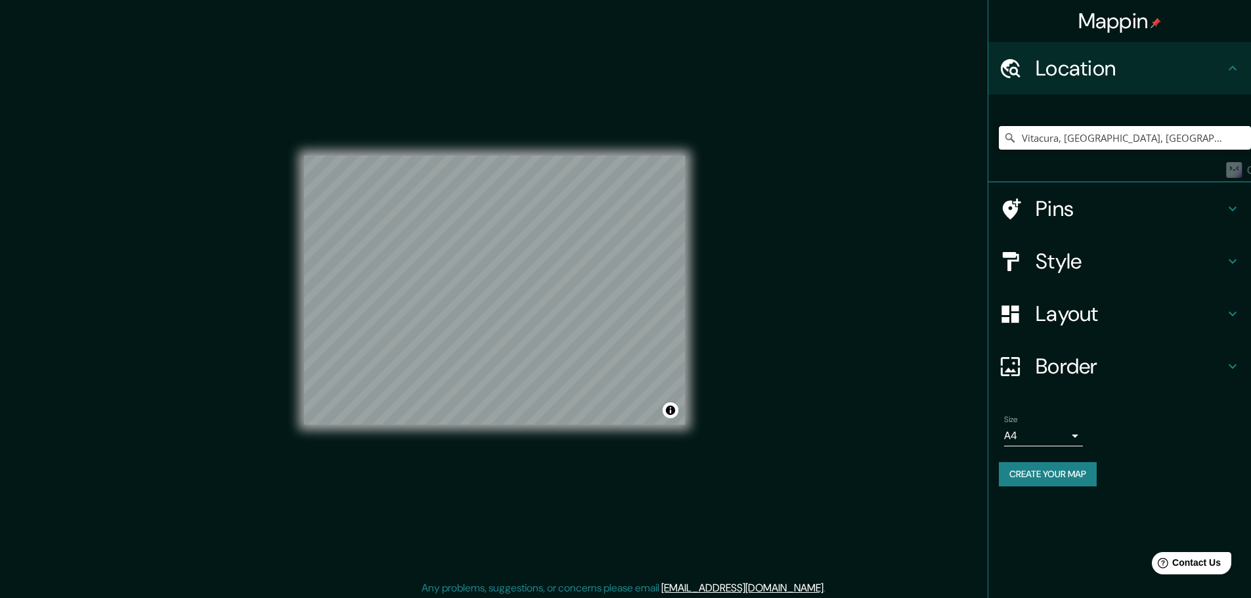
click at [1094, 127] on input "Vitacura, [GEOGRAPHIC_DATA], [GEOGRAPHIC_DATA]" at bounding box center [1125, 138] width 252 height 24
click at [1034, 130] on input "Vitacura, [GEOGRAPHIC_DATA], [GEOGRAPHIC_DATA]" at bounding box center [1125, 138] width 252 height 24
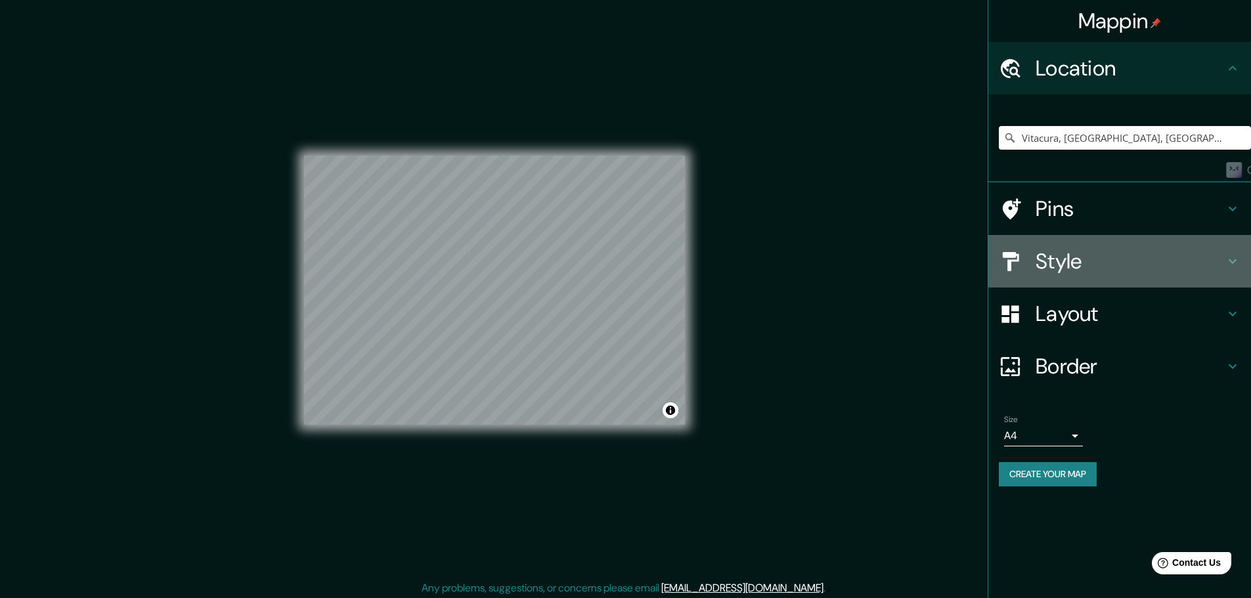
click at [1102, 257] on h4 "Style" at bounding box center [1129, 261] width 189 height 26
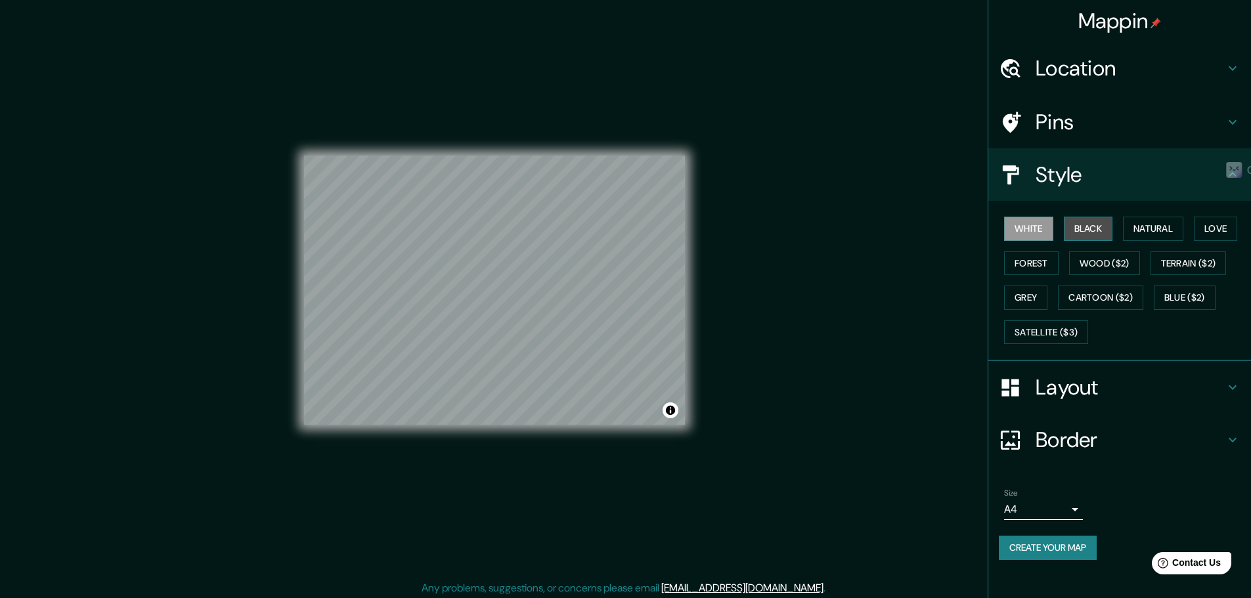
click at [1083, 232] on button "Black" at bounding box center [1088, 229] width 49 height 24
click at [1147, 228] on button "Natural" at bounding box center [1153, 229] width 60 height 24
click at [1203, 227] on button "Love" at bounding box center [1215, 229] width 43 height 24
click at [1030, 268] on button "Forest" at bounding box center [1031, 263] width 54 height 24
click at [1114, 267] on button "Wood ($2)" at bounding box center [1104, 263] width 71 height 24
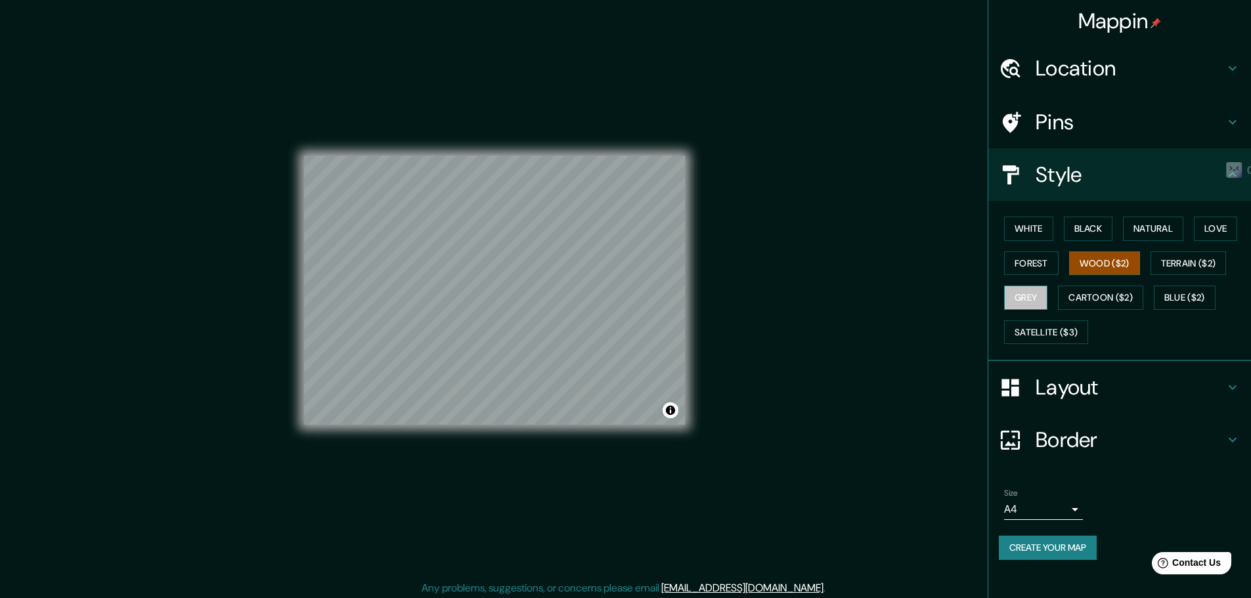
click at [1043, 290] on button "Grey" at bounding box center [1025, 298] width 43 height 24
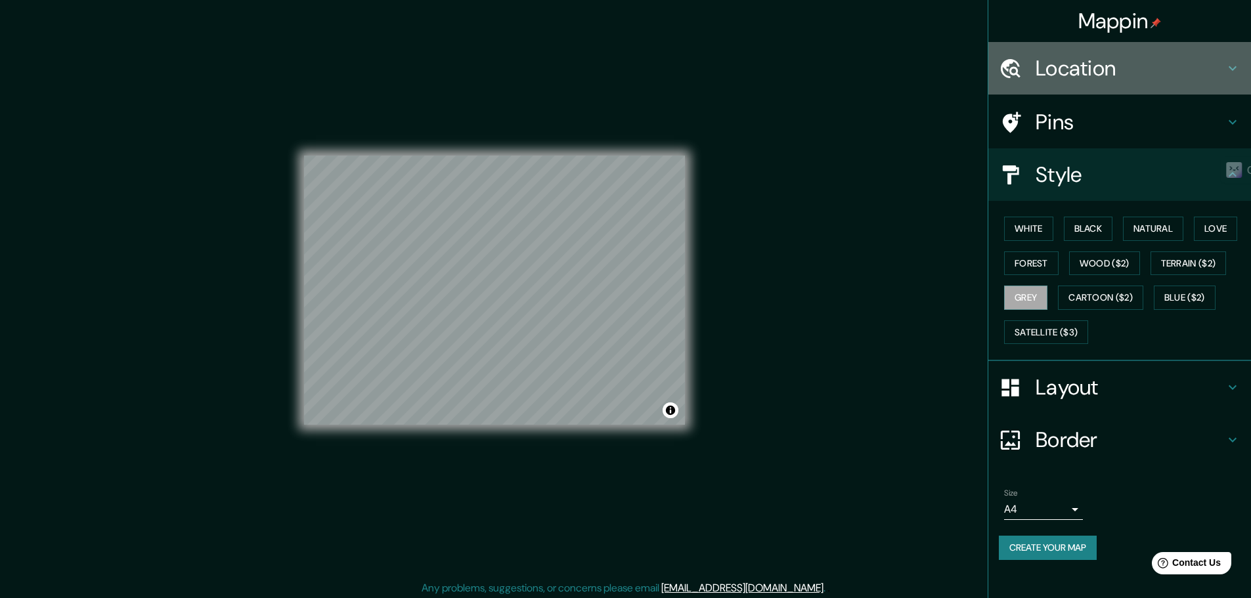
click at [1093, 83] on div "Location" at bounding box center [1119, 68] width 263 height 53
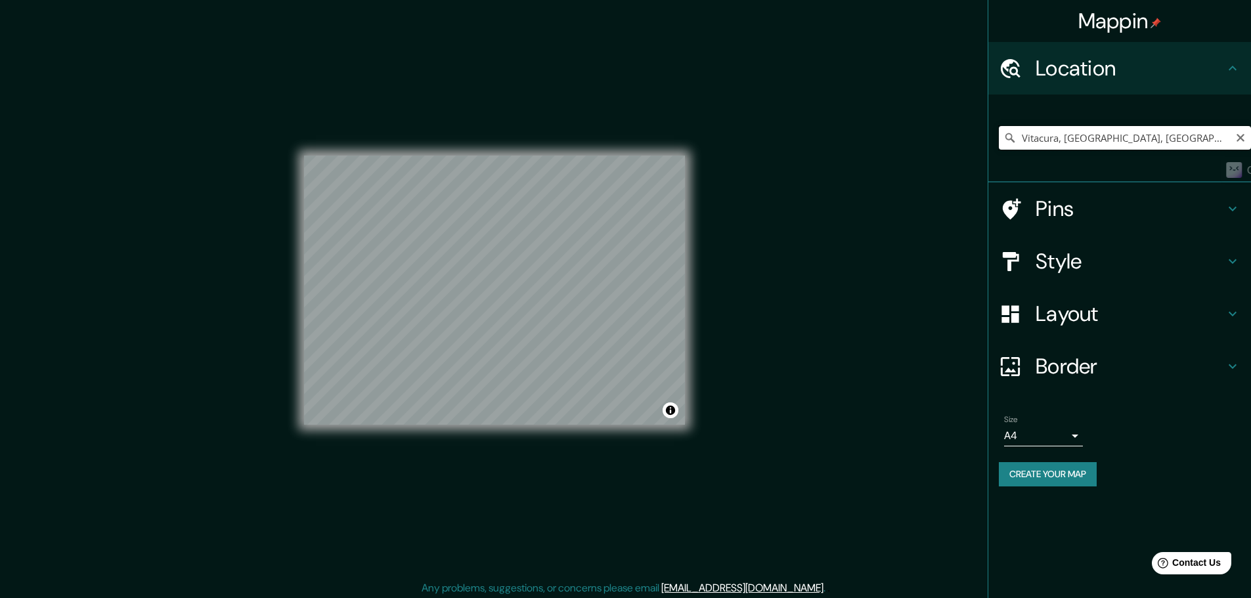
click at [1123, 147] on input "Vitacura, [GEOGRAPHIC_DATA], [GEOGRAPHIC_DATA]" at bounding box center [1125, 138] width 252 height 24
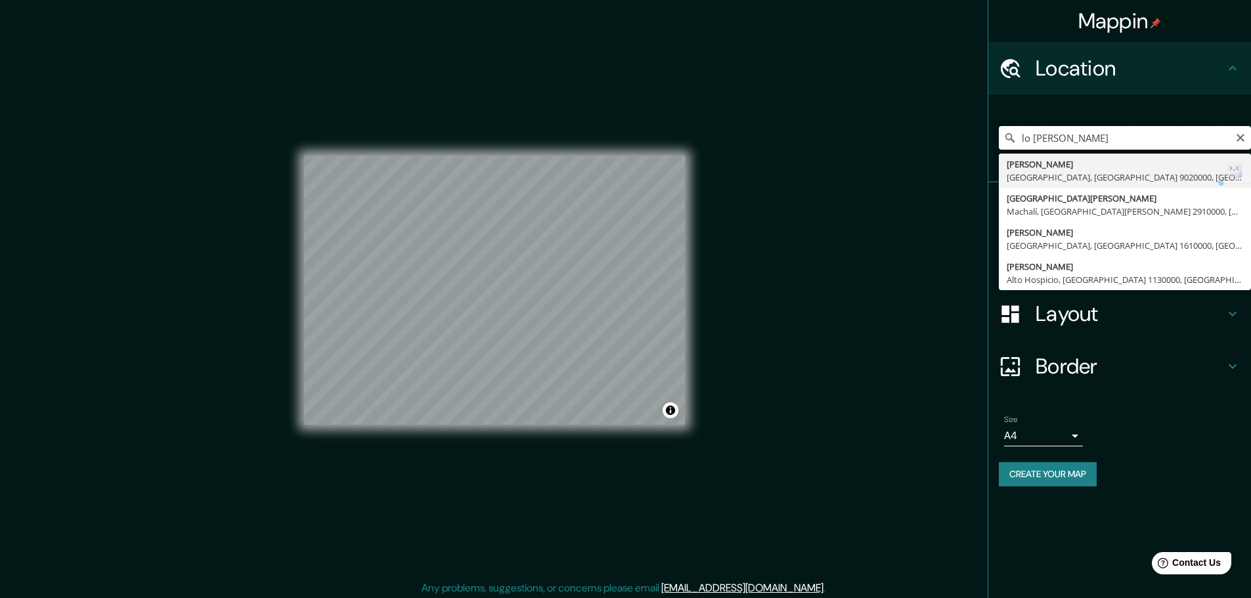
drag, startPoint x: 1042, startPoint y: 138, endPoint x: 1012, endPoint y: 127, distance: 31.6
click at [1012, 127] on input "lo [PERSON_NAME]" at bounding box center [1125, 138] width 252 height 24
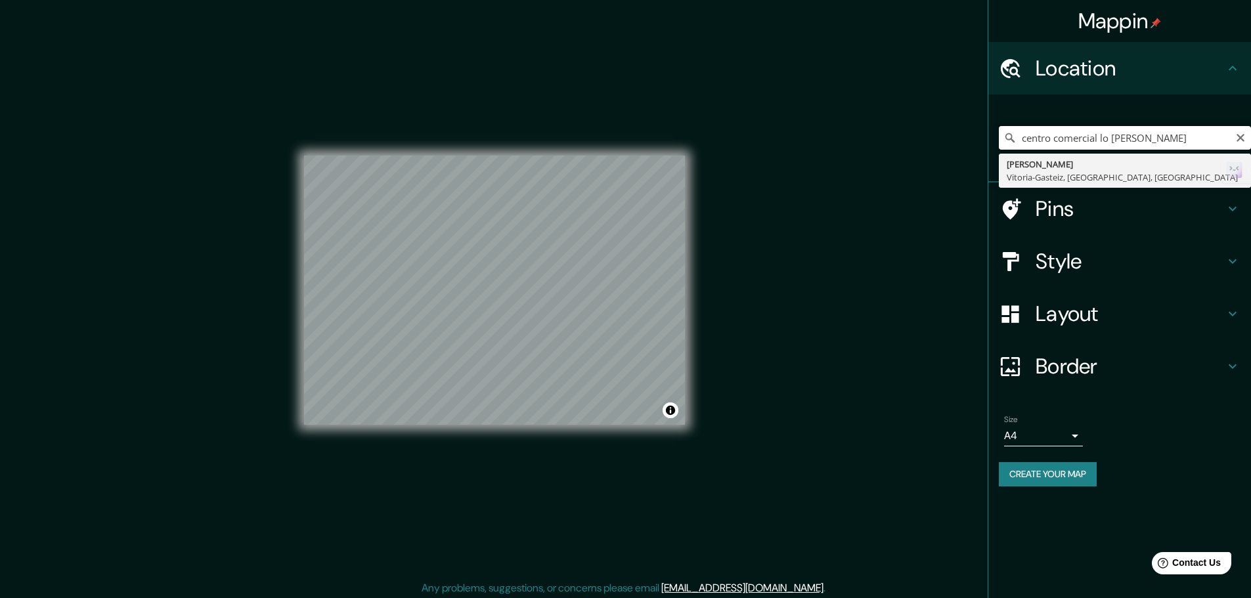
click at [1161, 139] on input "centro comercial lo [PERSON_NAME]" at bounding box center [1125, 138] width 252 height 24
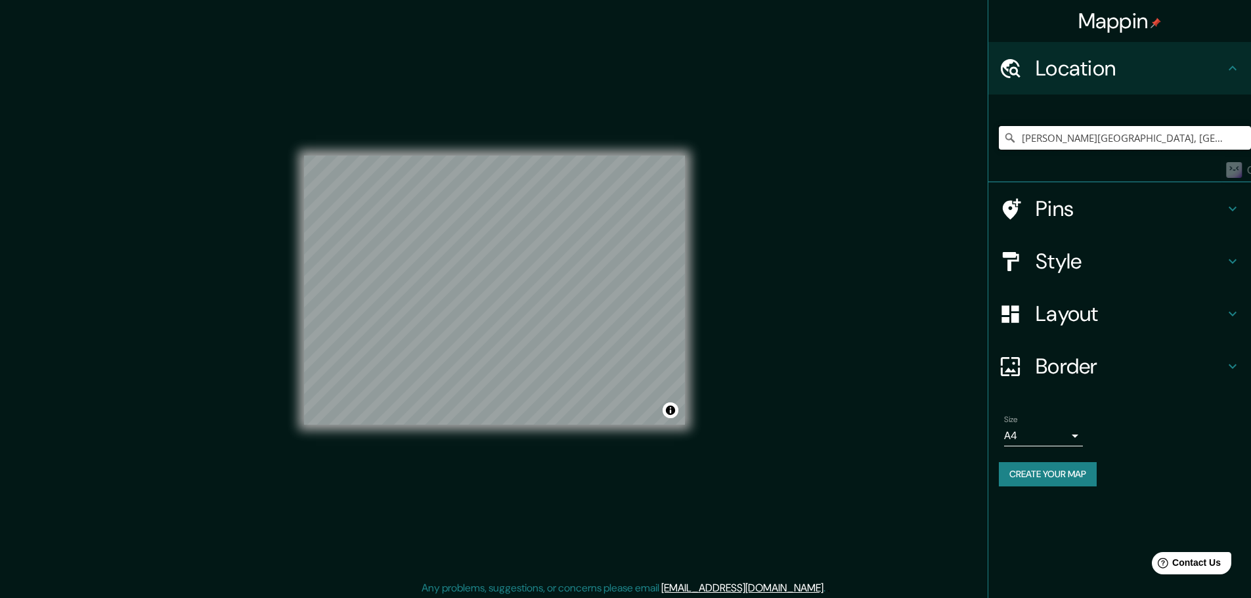
type input "[PERSON_NAME][GEOGRAPHIC_DATA], [GEOGRAPHIC_DATA], [GEOGRAPHIC_DATA]"
click at [1075, 213] on h4 "Pins" at bounding box center [1129, 209] width 189 height 26
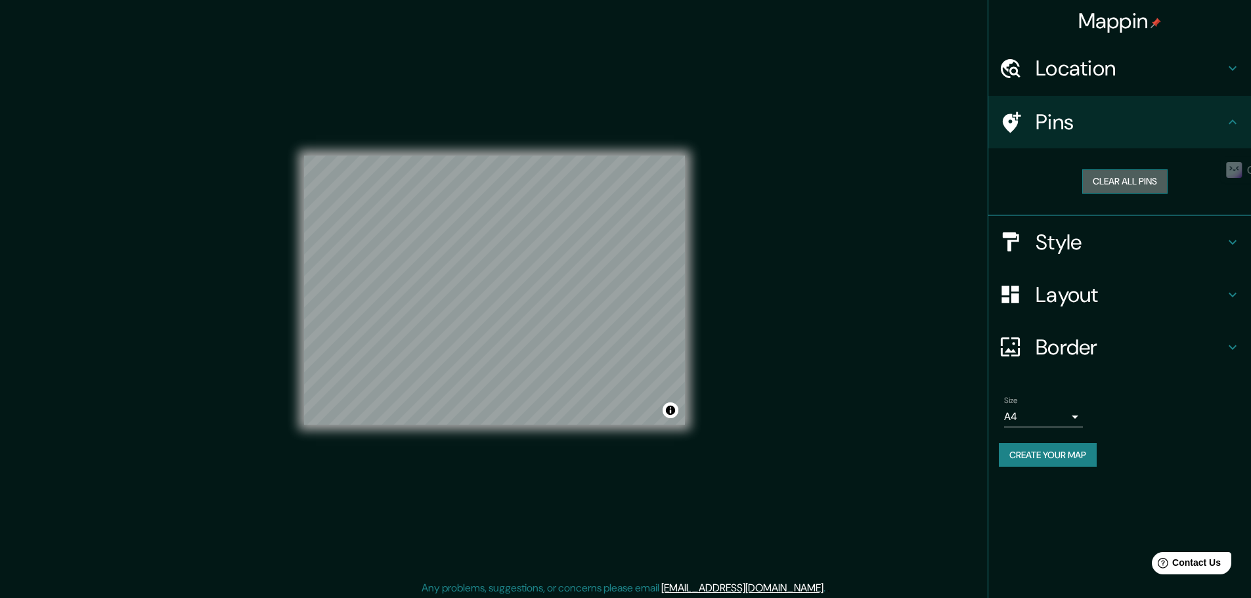
click at [1140, 186] on button "Clear all pins" at bounding box center [1124, 181] width 85 height 24
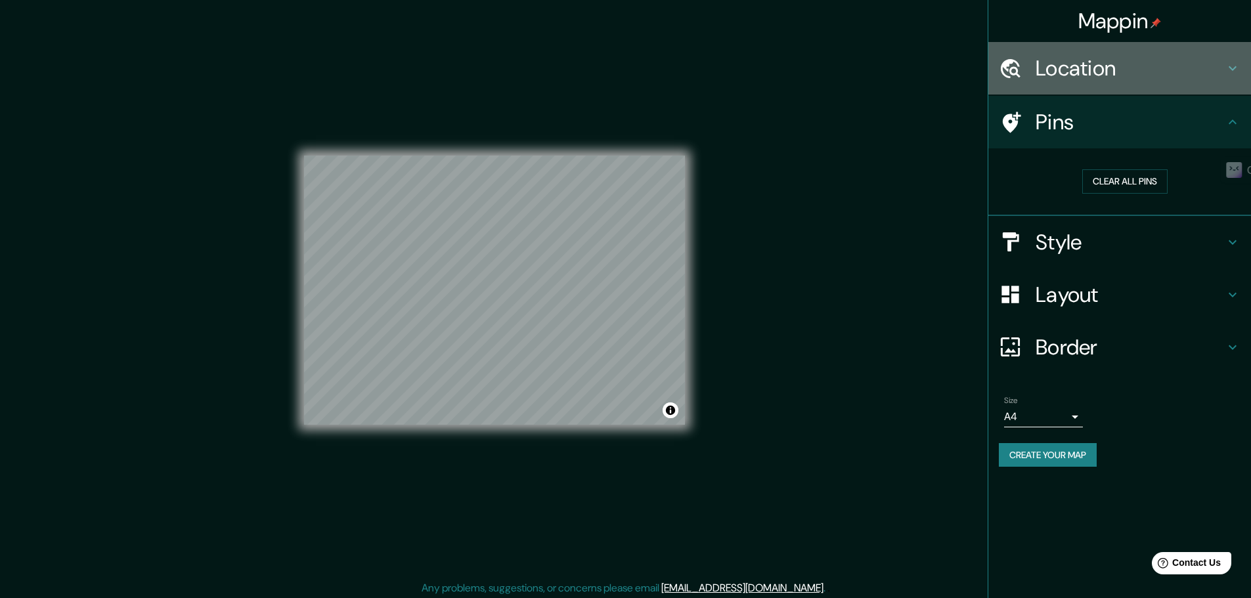
click at [1081, 66] on h4 "Location" at bounding box center [1129, 68] width 189 height 26
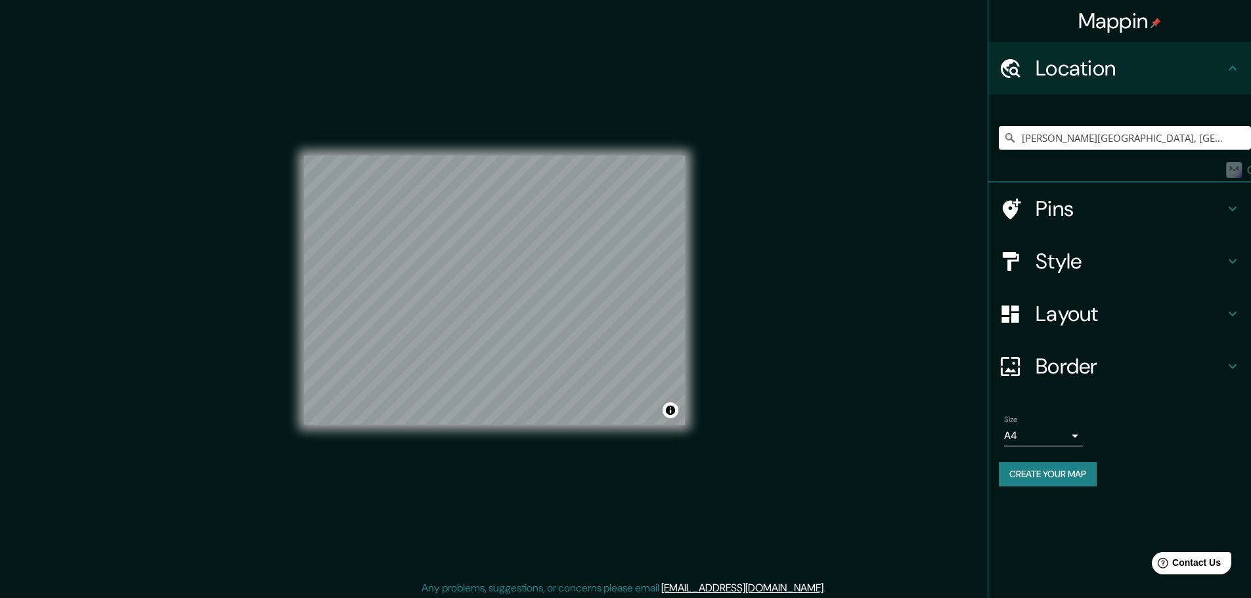
click at [1115, 266] on h4 "Style" at bounding box center [1129, 261] width 189 height 26
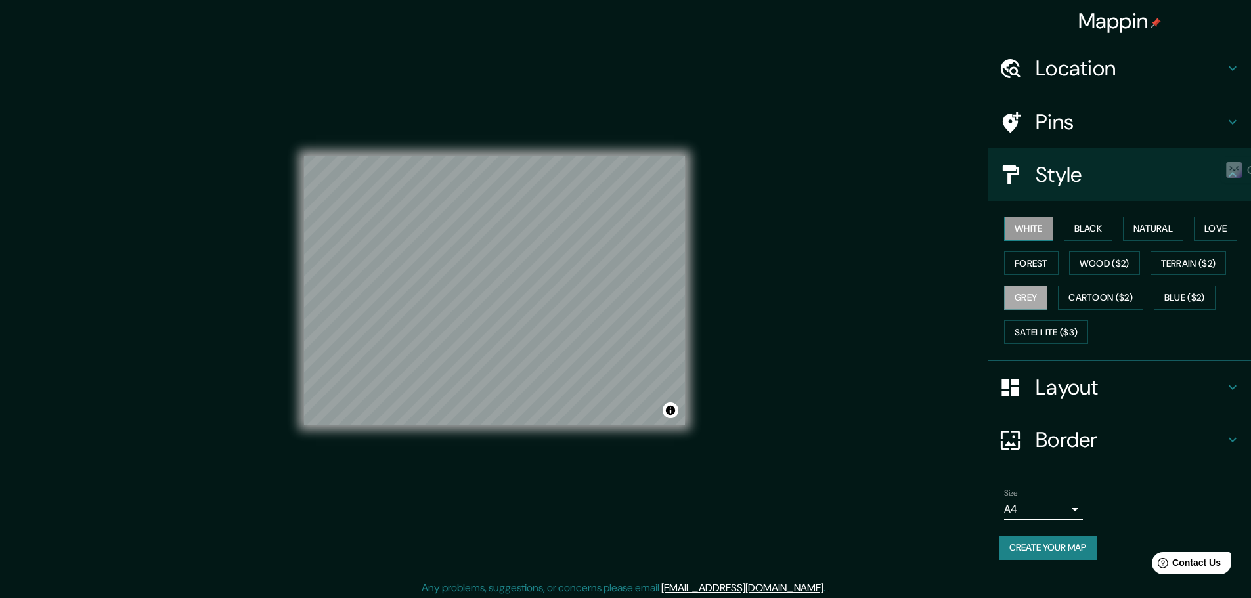
click at [1049, 218] on button "White" at bounding box center [1028, 229] width 49 height 24
click at [1085, 231] on button "Black" at bounding box center [1088, 229] width 49 height 24
click at [1140, 228] on button "Natural" at bounding box center [1153, 229] width 60 height 24
click at [1086, 231] on button "Black" at bounding box center [1088, 229] width 49 height 24
click at [1209, 228] on button "Love" at bounding box center [1215, 229] width 43 height 24
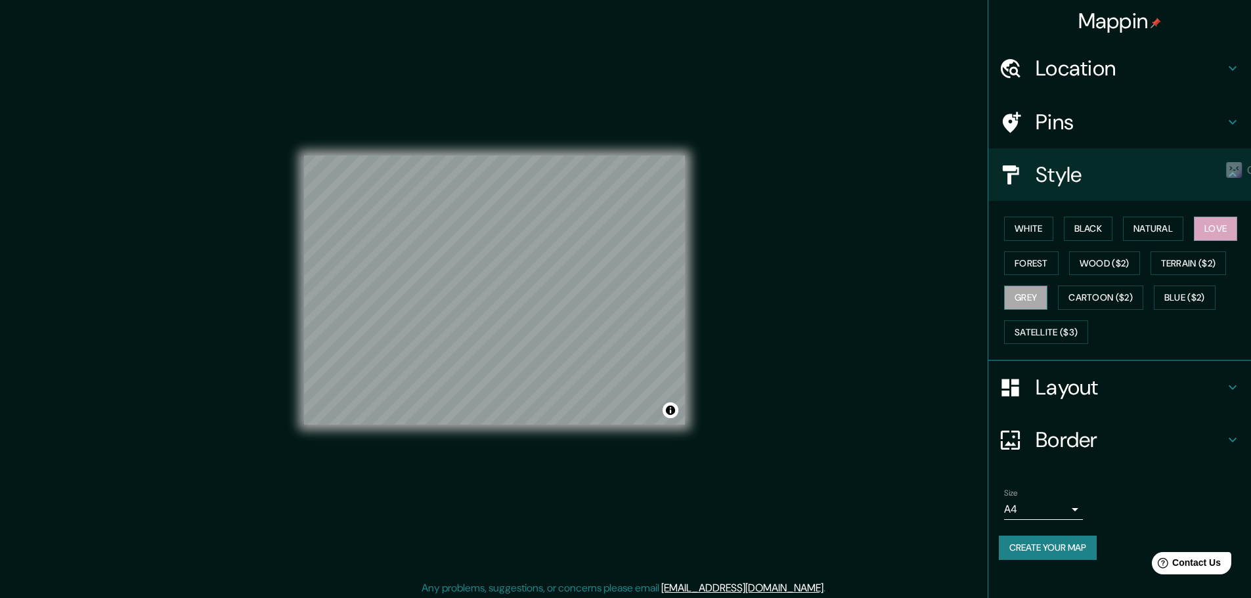
click at [1043, 305] on button "Grey" at bounding box center [1025, 298] width 43 height 24
